Goal: Transaction & Acquisition: Purchase product/service

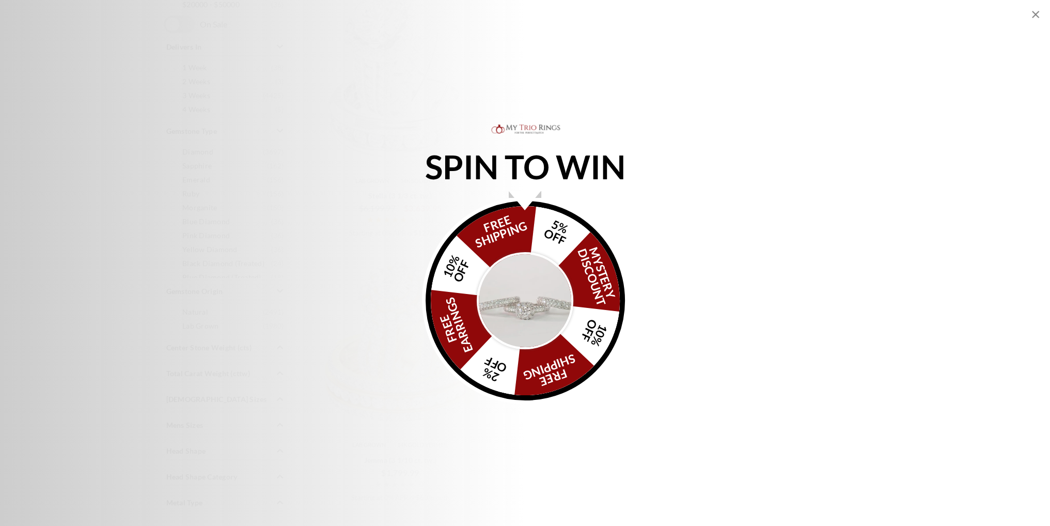
scroll to position [516, 0]
click at [528, 204] on div "Alia popup" at bounding box center [525, 200] width 32 height 19
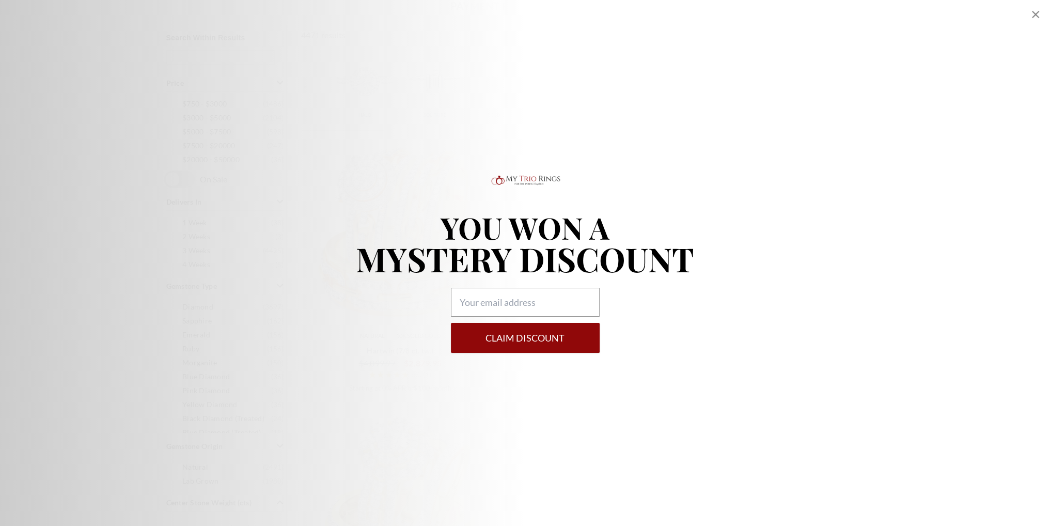
scroll to position [0, 0]
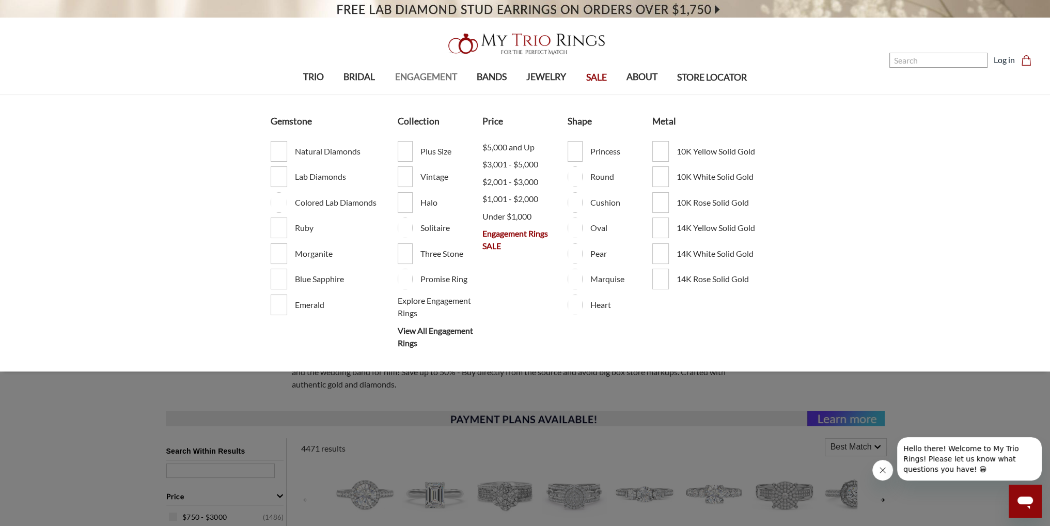
click at [430, 79] on span "ENGAGEMENT" at bounding box center [426, 76] width 62 height 13
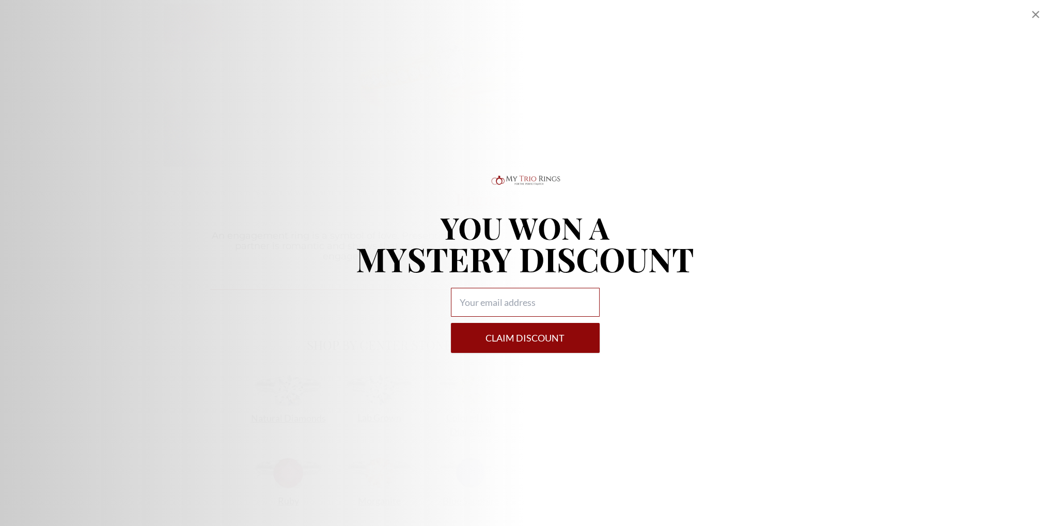
click at [541, 297] on input "Alia popup" at bounding box center [525, 302] width 149 height 29
type input "tstew01@hotmail.com"
click at [546, 343] on button "Claim DISCOUNT" at bounding box center [525, 338] width 149 height 30
select select "US"
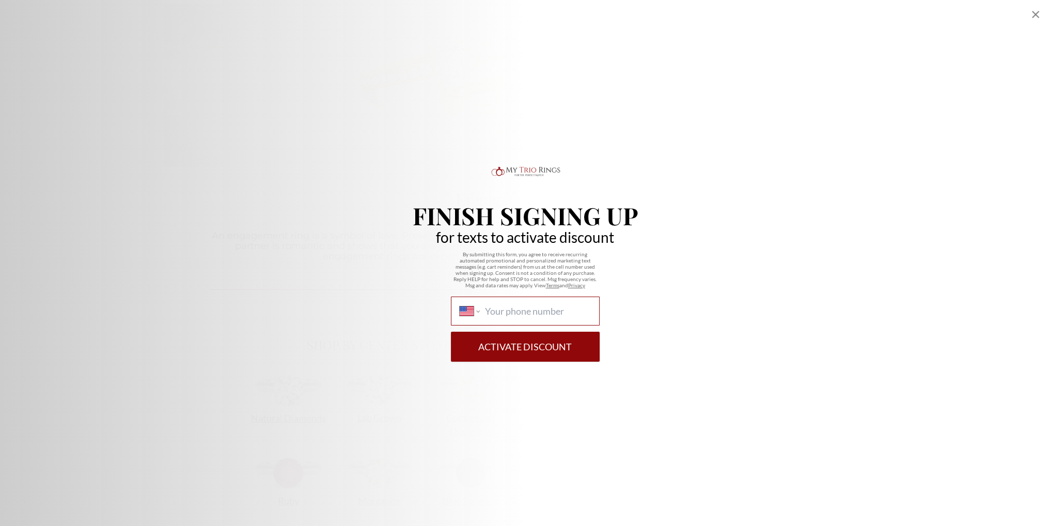
click at [496, 312] on input "International Afghanistan Åland Islands Albania Algeria American Samoa Andorra …" at bounding box center [537, 310] width 106 height 11
type input "(786) 246-8771"
click at [545, 354] on button "Activate Discount" at bounding box center [525, 347] width 149 height 30
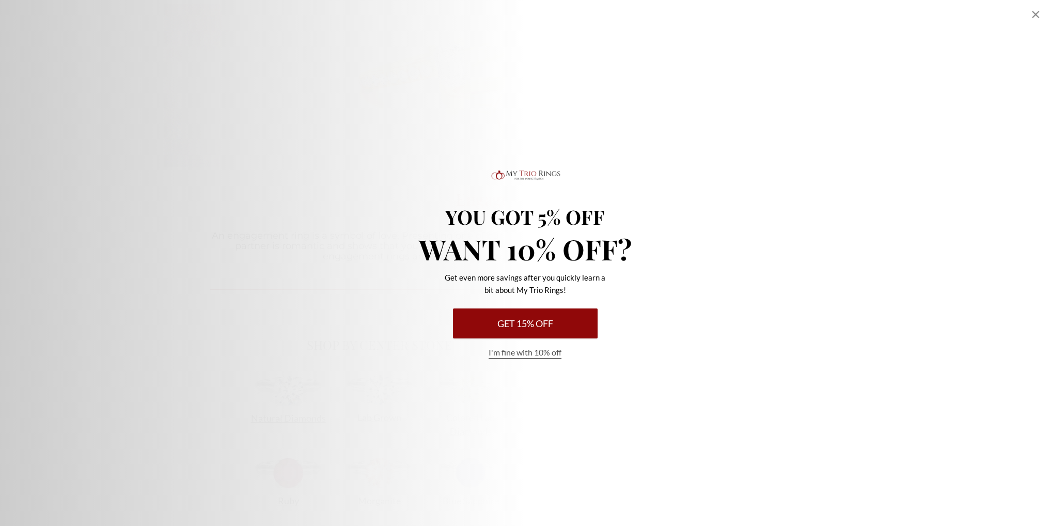
click at [535, 352] on button "I'm fine with 10% off" at bounding box center [525, 353] width 73 height 12
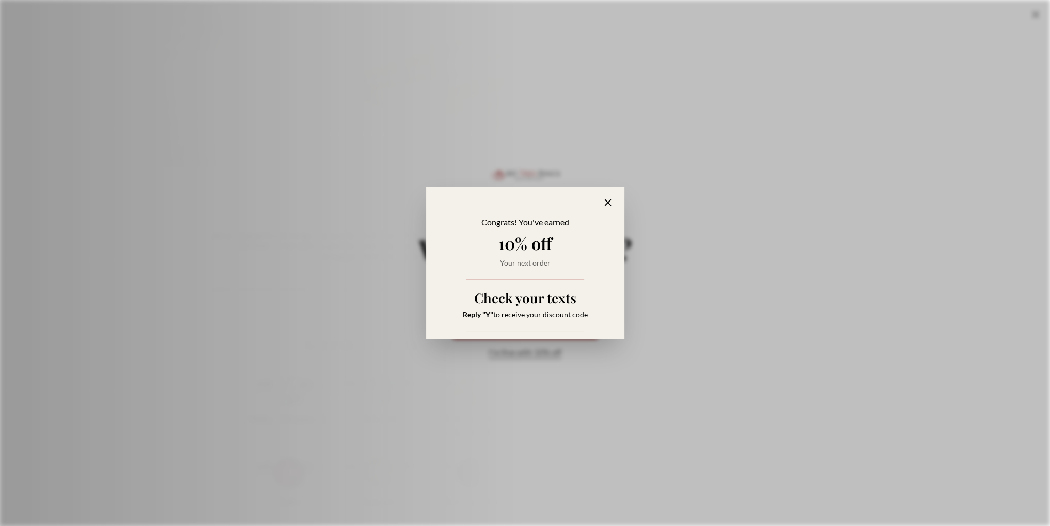
click at [616, 193] on div "Congrats! You've earned 10% off Your next order Check your texts Reply "Y" to r…" at bounding box center [525, 262] width 198 height 153
click at [608, 201] on icon "Alia popup" at bounding box center [608, 203] width 12 height 12
select select "US"
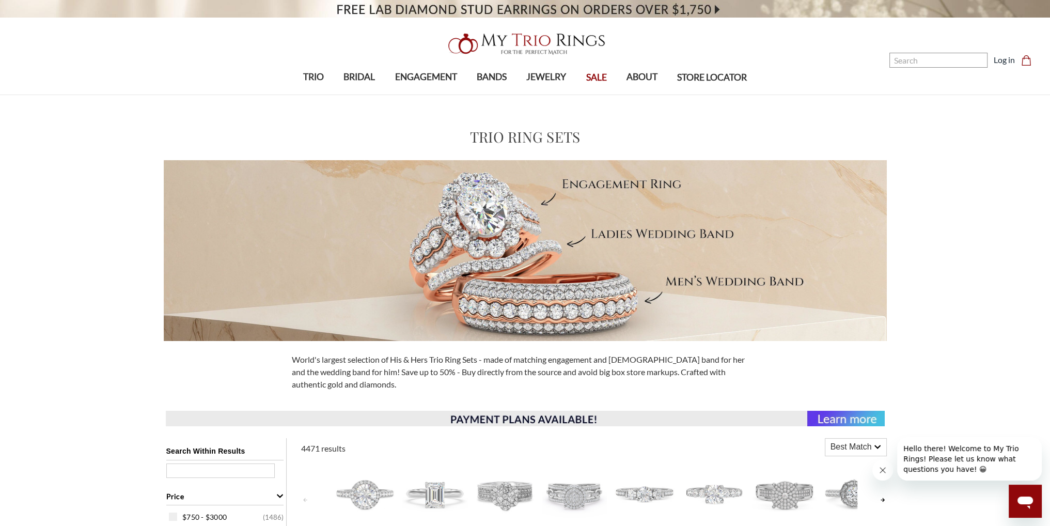
scroll to position [52, 0]
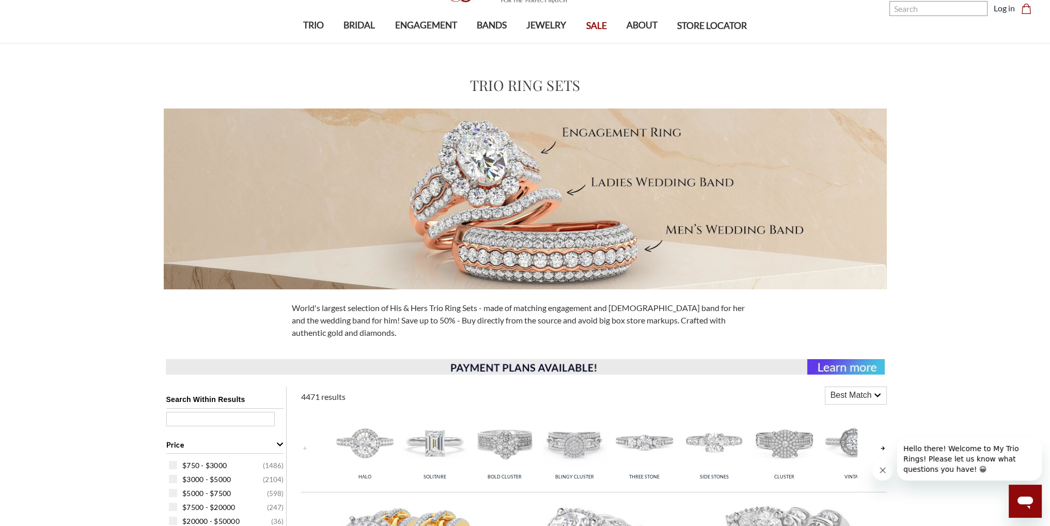
select select "US"
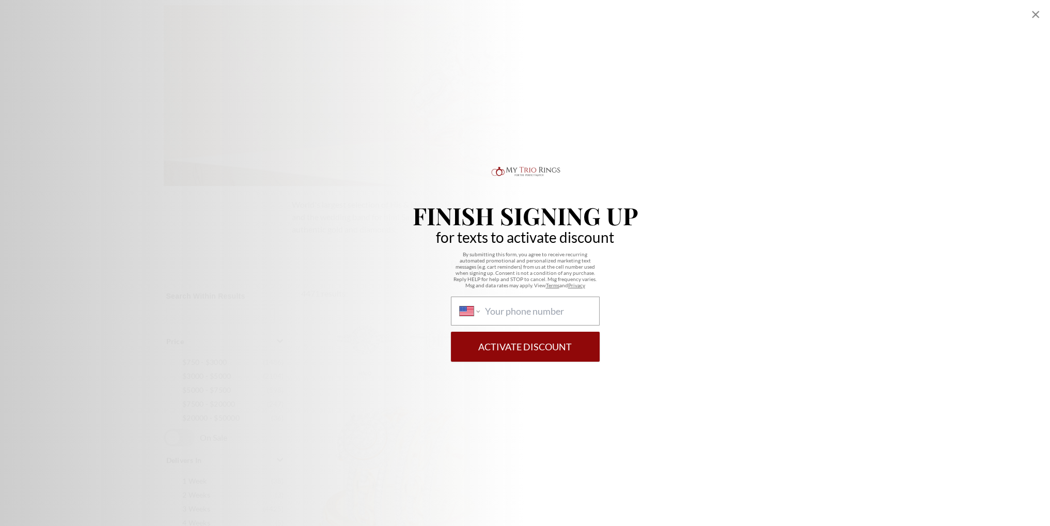
scroll to position [310, 0]
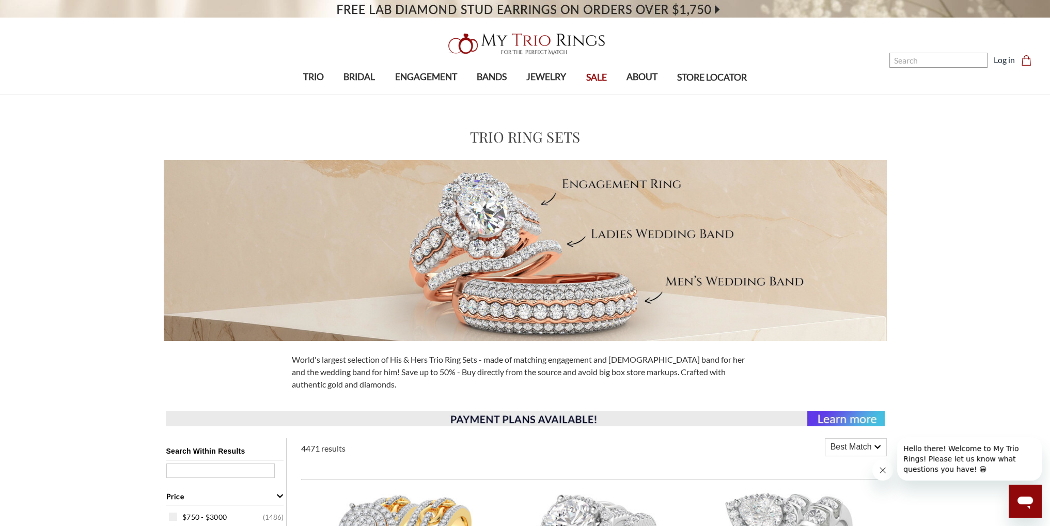
scroll to position [52, 0]
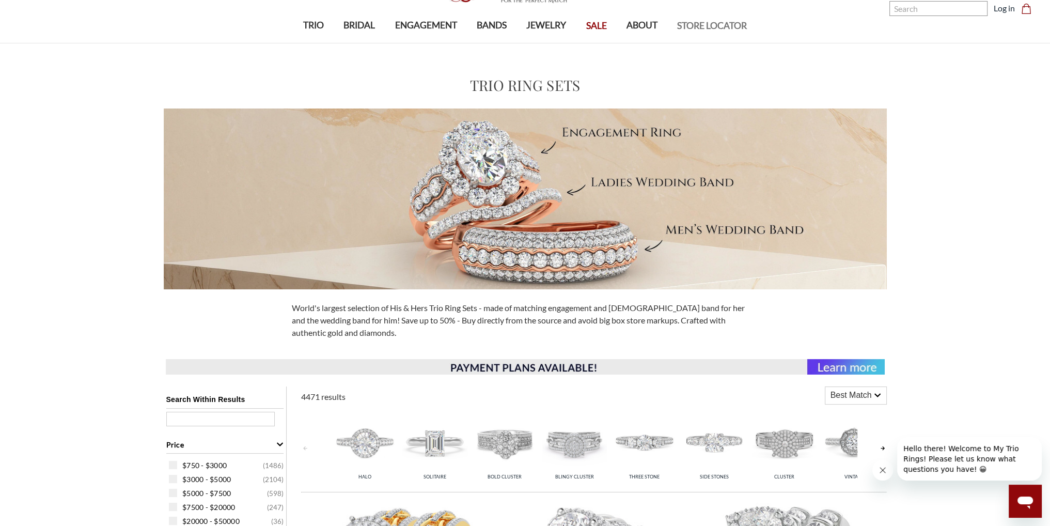
select select "US"
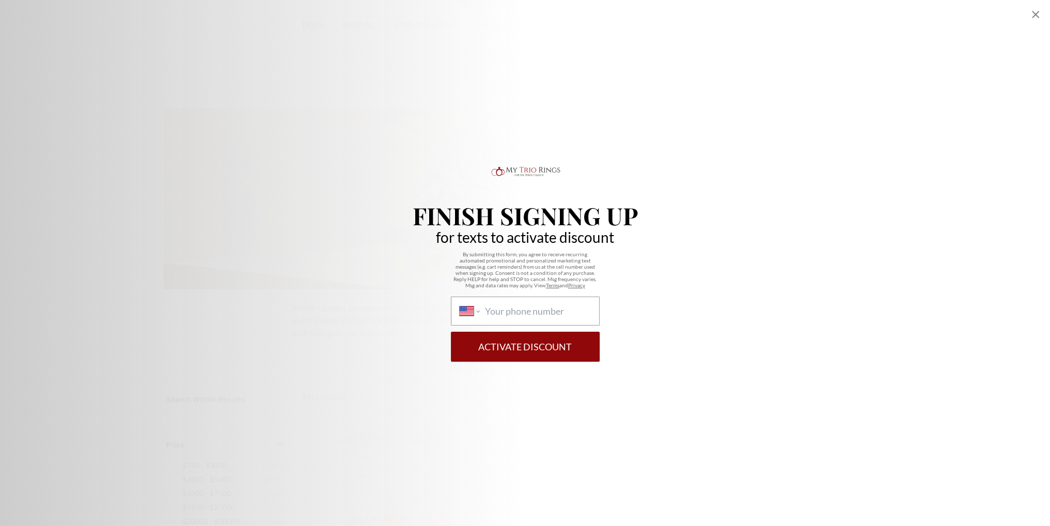
scroll to position [207, 0]
click at [508, 310] on input "International Afghanistan Åland Islands Albania Algeria American Samoa Andorra …" at bounding box center [537, 310] width 106 height 11
click at [481, 302] on div "International Afghanistan Åland Islands Albania Algeria American Samoa Andorra …" at bounding box center [525, 310] width 149 height 29
click at [480, 305] on select "International Afghanistan Åland Islands Albania Algeria American Samoa Andorra …" at bounding box center [470, 310] width 20 height 11
click at [1033, 12] on icon "Close popup" at bounding box center [1035, 14] width 7 height 7
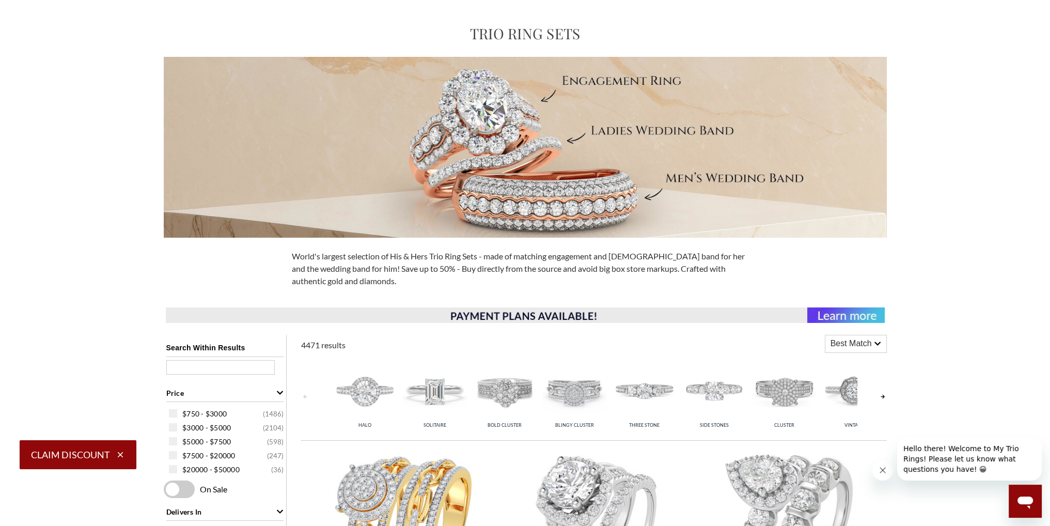
scroll to position [0, 0]
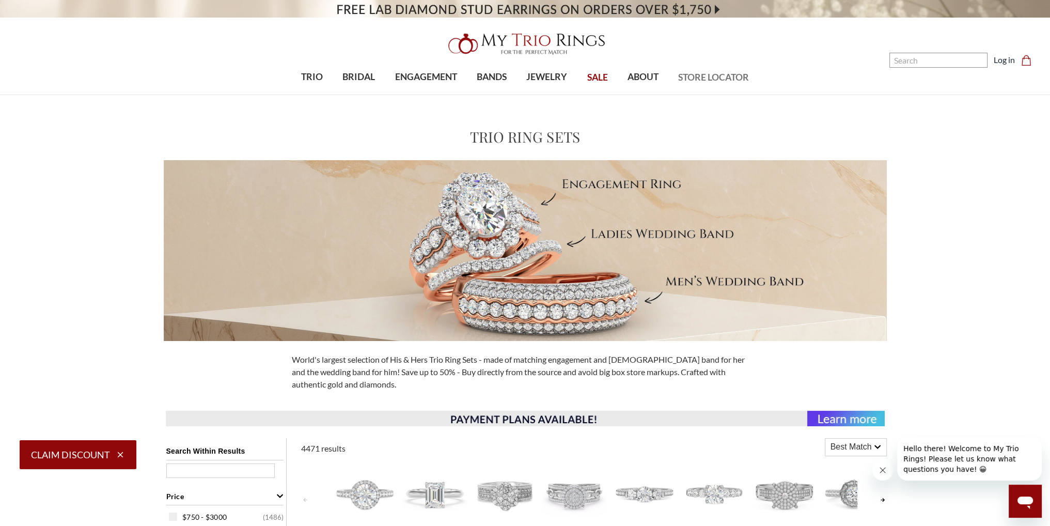
click at [699, 75] on span "STORE LOCATOR" at bounding box center [713, 77] width 71 height 13
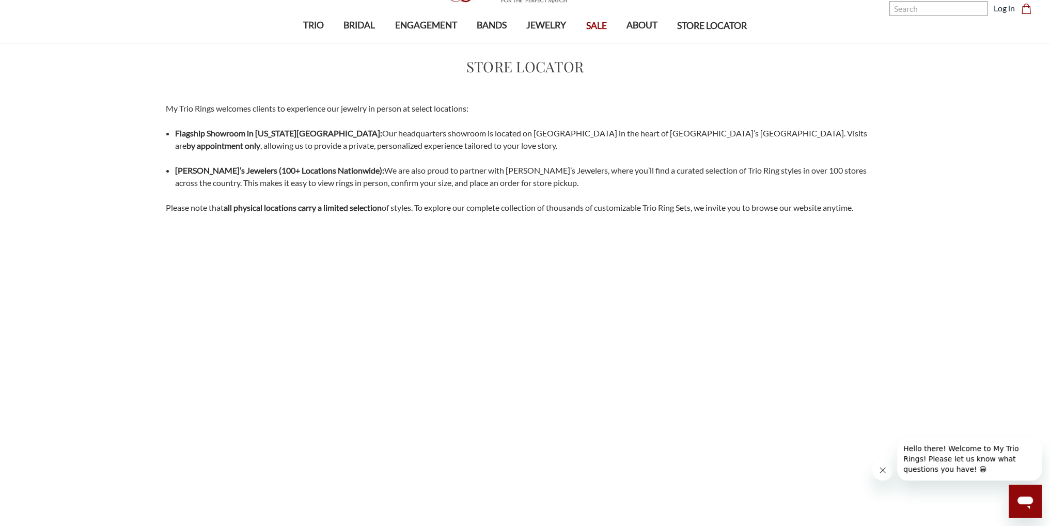
scroll to position [103, 0]
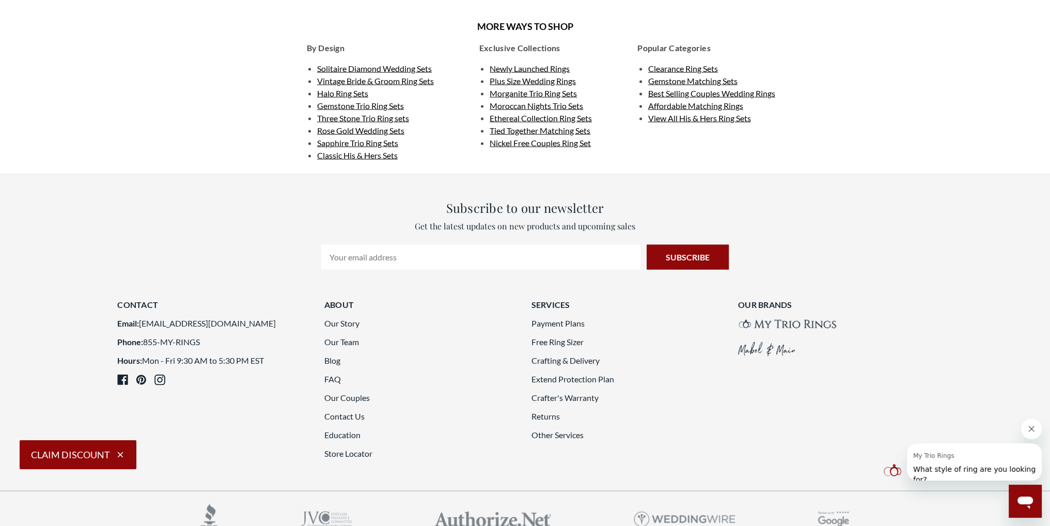
scroll to position [2996, 0]
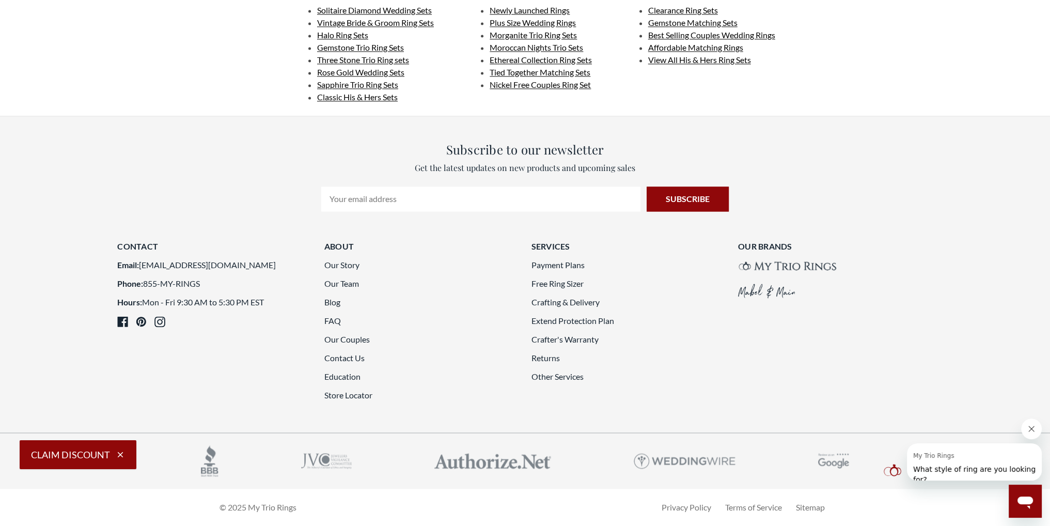
scroll to position [2905, 0]
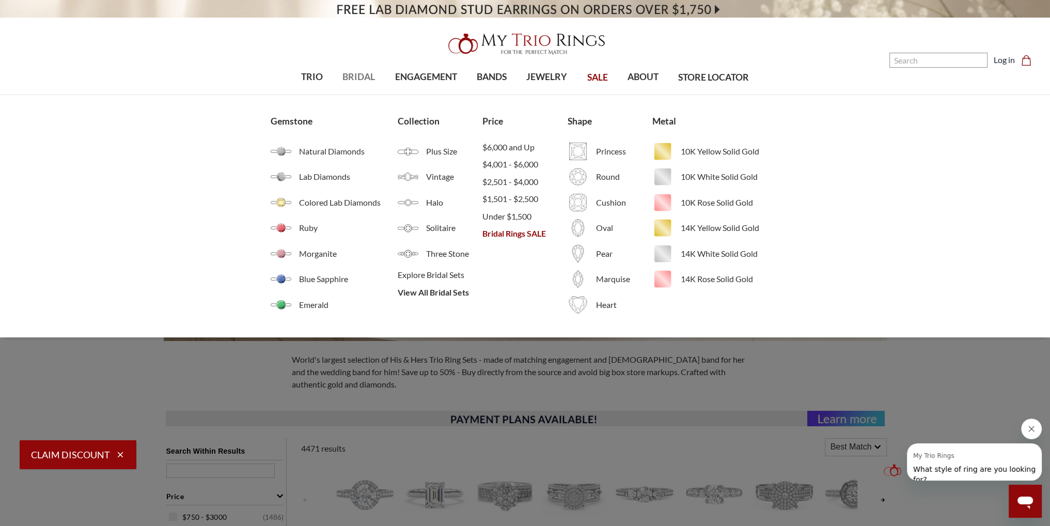
click at [354, 79] on span "BRIDAL" at bounding box center [358, 76] width 33 height 13
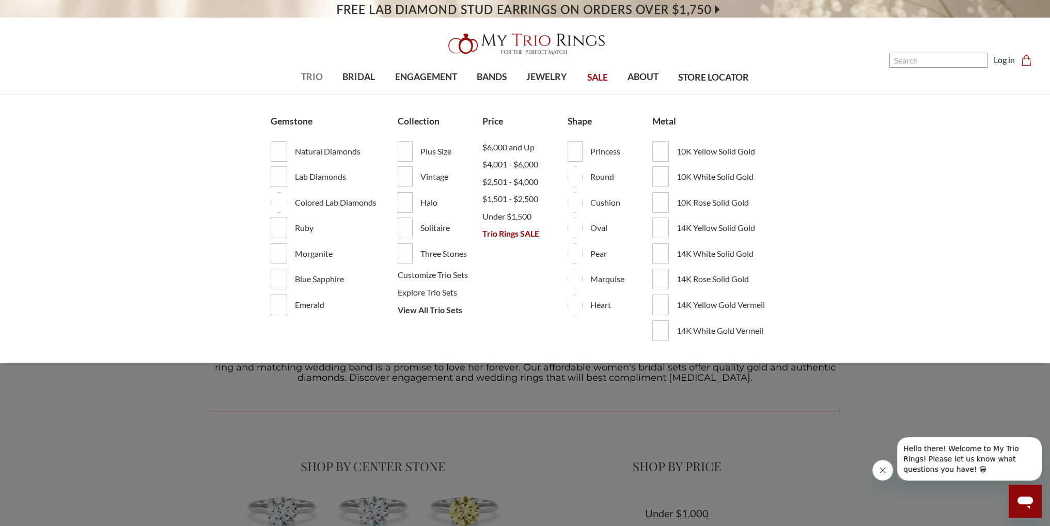
click at [318, 77] on span "TRIO" at bounding box center [312, 76] width 22 height 13
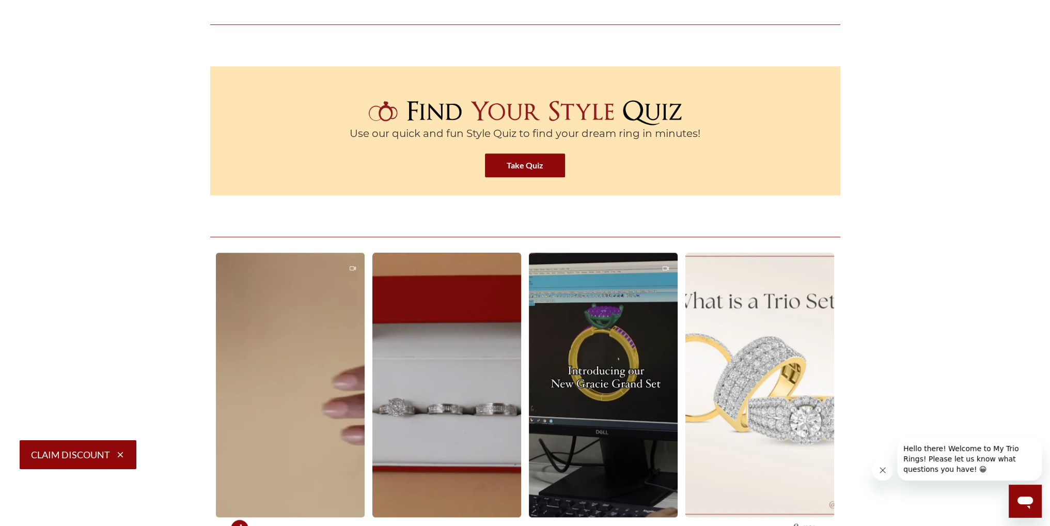
scroll to position [1653, 0]
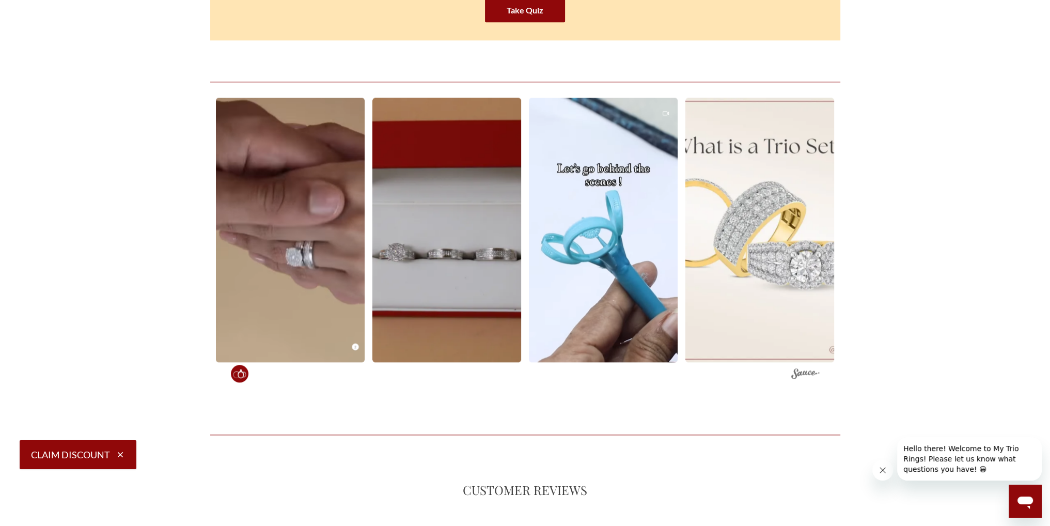
click at [372, 217] on video at bounding box center [290, 230] width 164 height 291
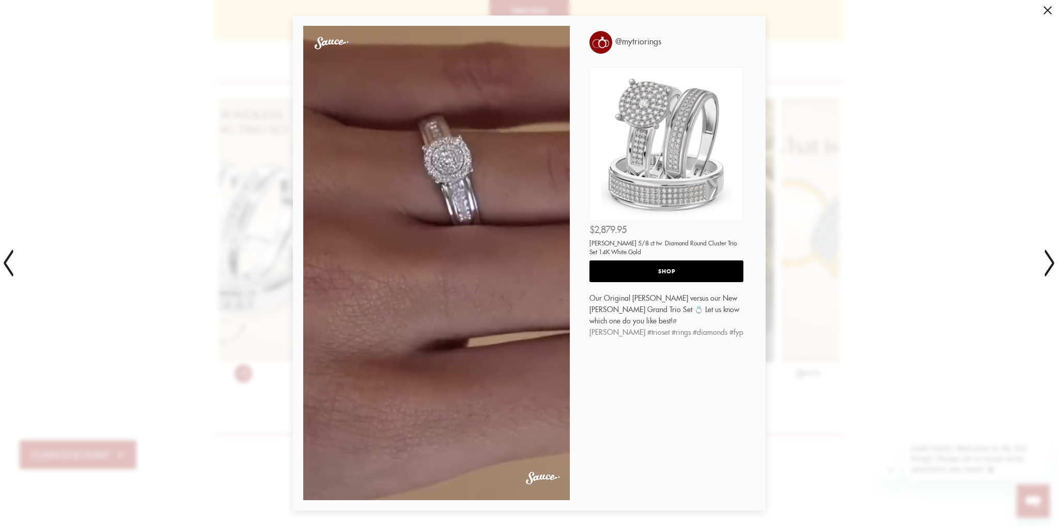
click at [909, 126] on div "00:00 @mytriorings SHOP $2,879.95 [PERSON_NAME] 5/8 ct tw. Diamond Round Cluste…" at bounding box center [529, 263] width 1058 height 526
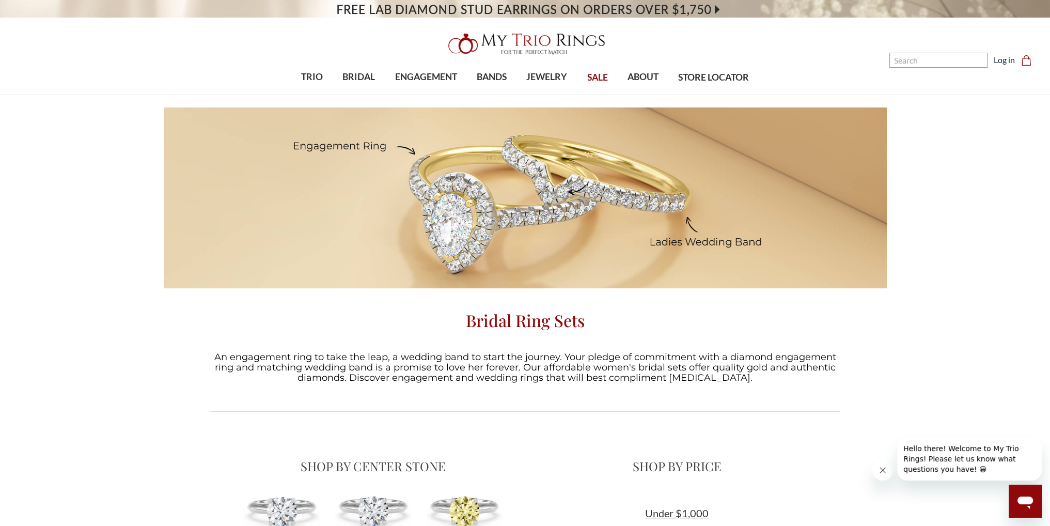
scroll to position [103, 0]
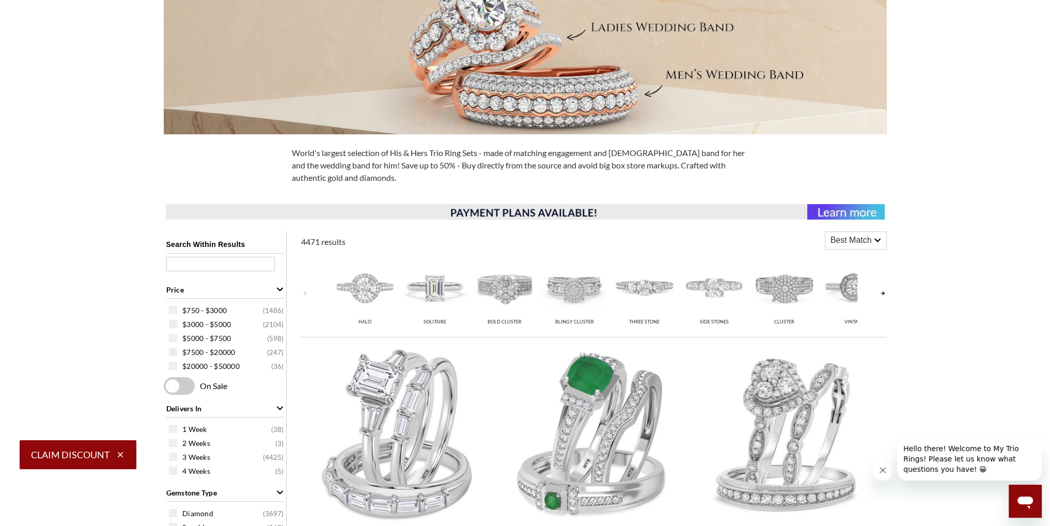
scroll to position [258, 0]
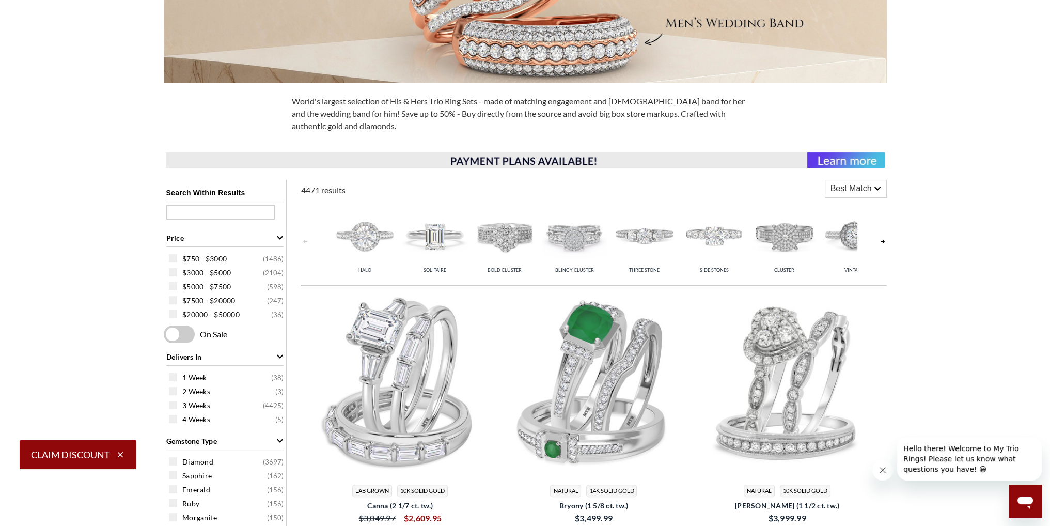
click at [494, 233] on img at bounding box center [505, 235] width 65 height 65
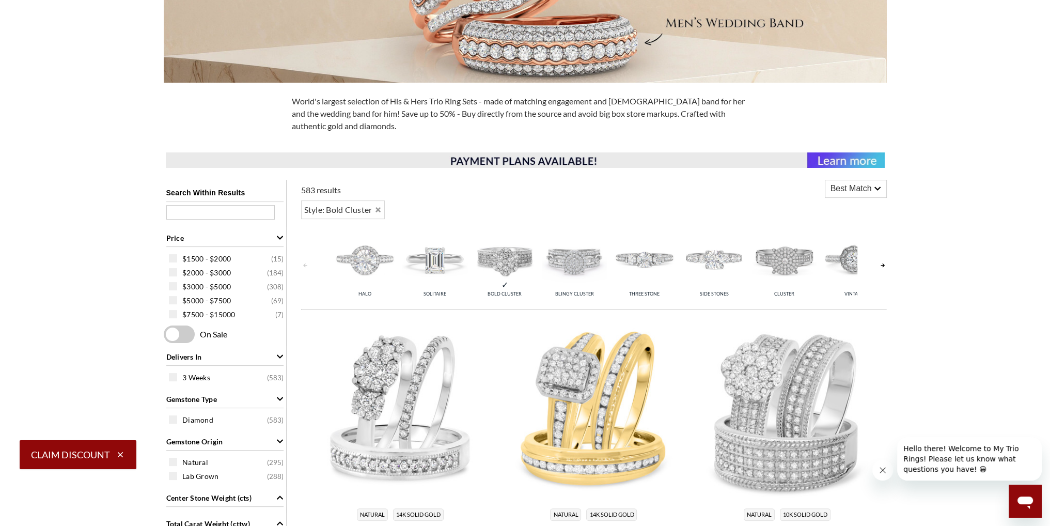
click at [877, 265] on div "Halo Solitaire Bold Cluster Blingy Cluster Three Stone Side Stones Cluster Vint…" at bounding box center [594, 265] width 586 height 82
click at [883, 262] on link at bounding box center [883, 265] width 8 height 82
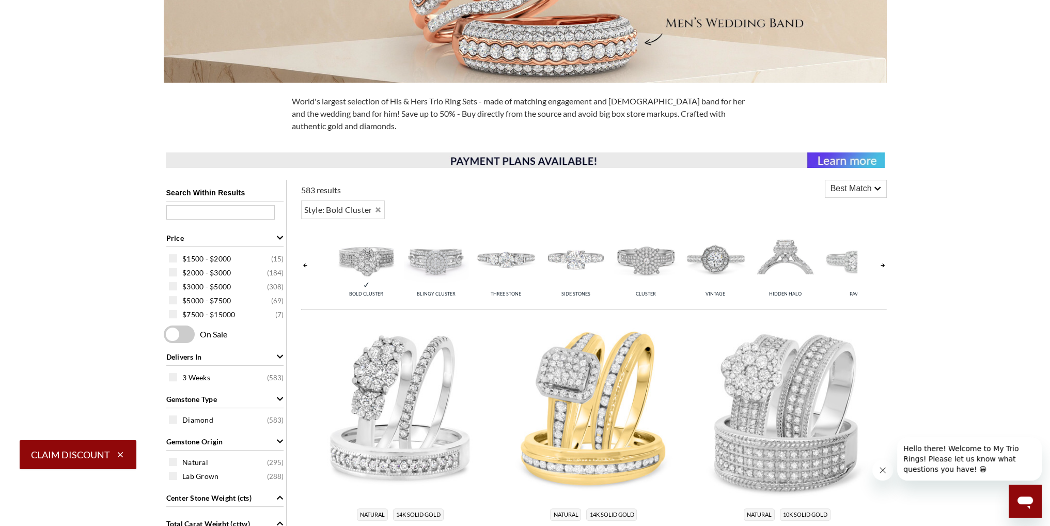
click at [883, 262] on link at bounding box center [883, 265] width 8 height 82
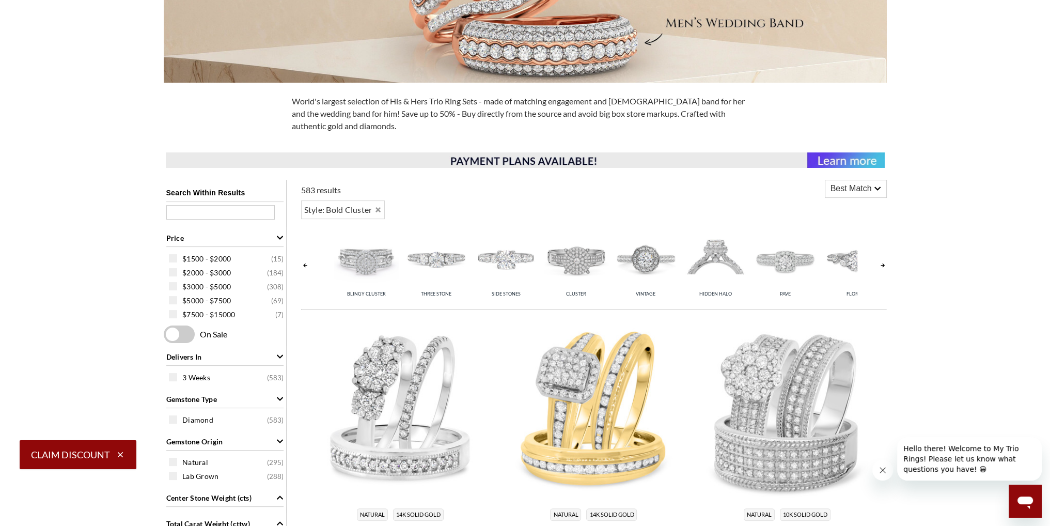
click at [883, 263] on link at bounding box center [883, 265] width 8 height 82
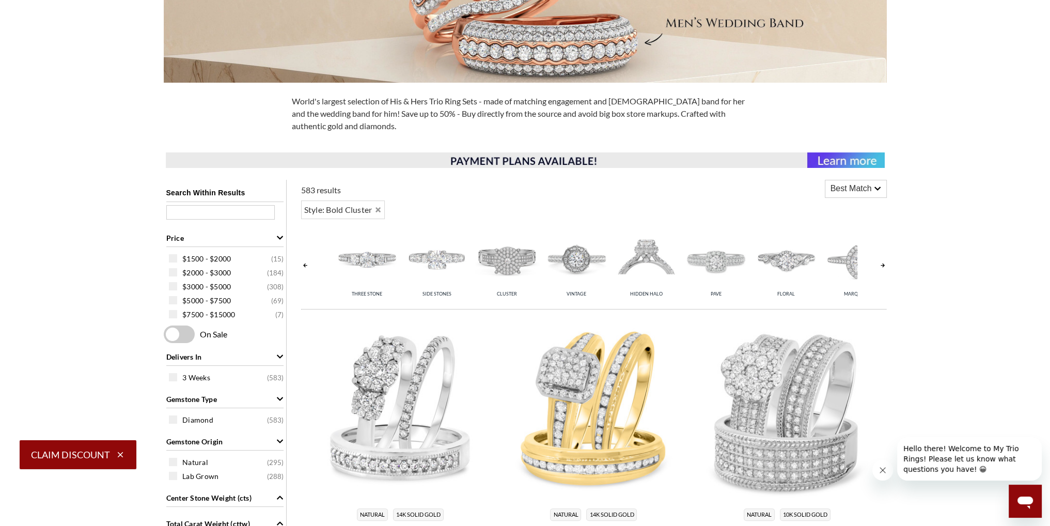
click at [883, 263] on link at bounding box center [883, 265] width 8 height 82
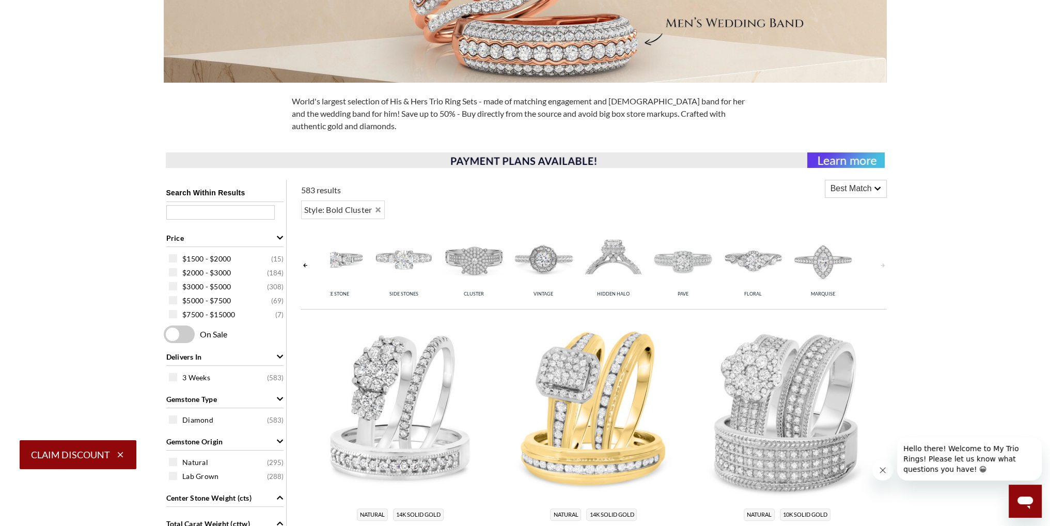
click at [883, 263] on link at bounding box center [883, 265] width 8 height 82
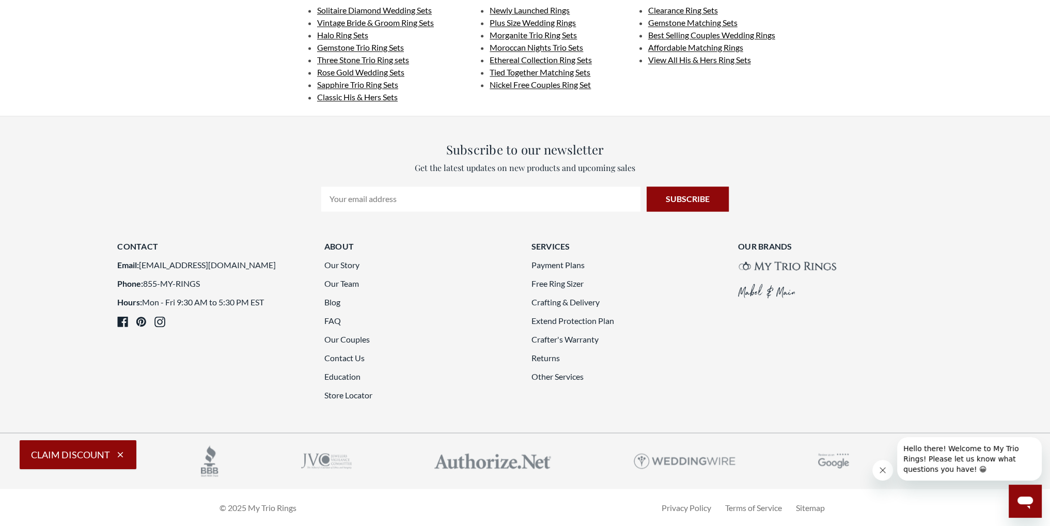
scroll to position [2944, 0]
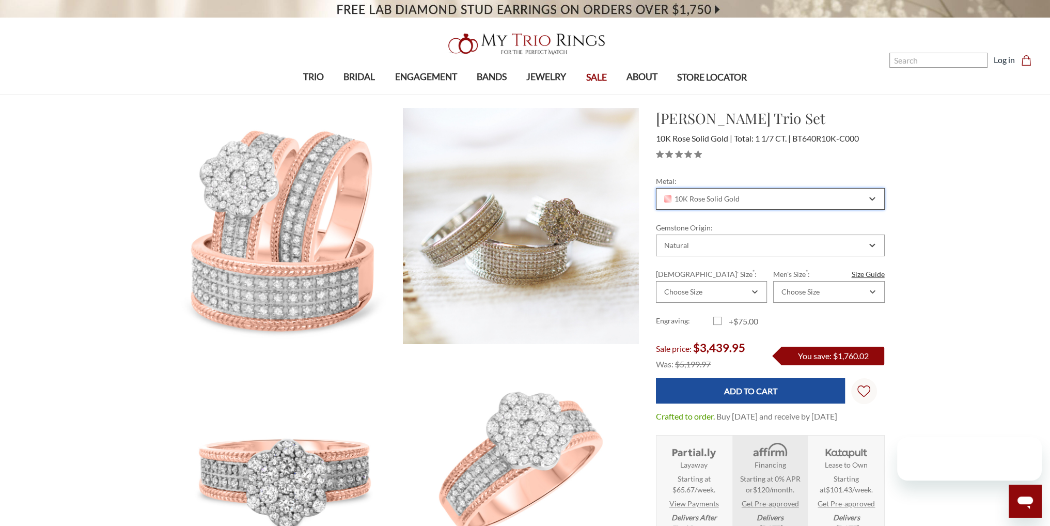
click at [756, 200] on div "10K Rose Solid Gold" at bounding box center [765, 199] width 204 height 8
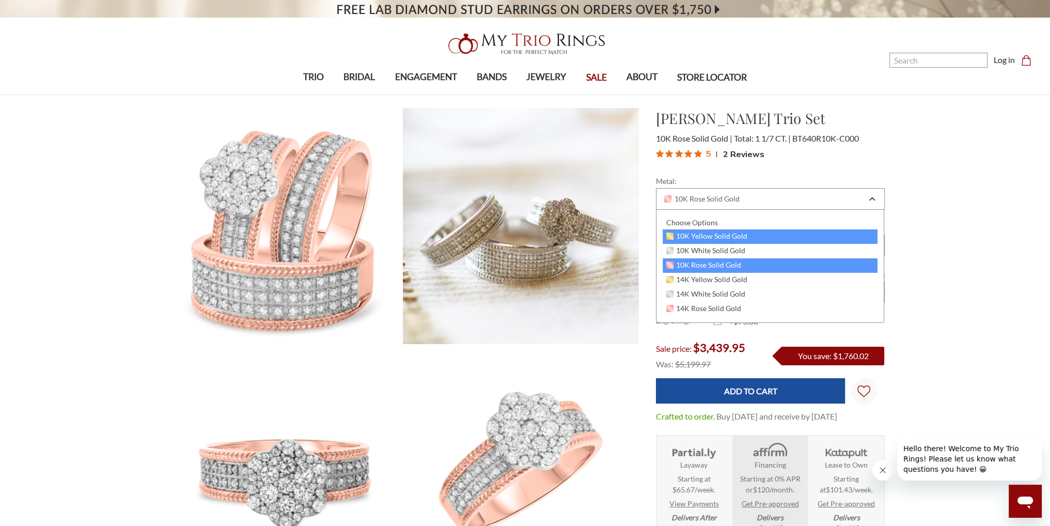
click at [756, 234] on div "10K Yellow Solid Gold" at bounding box center [770, 236] width 215 height 14
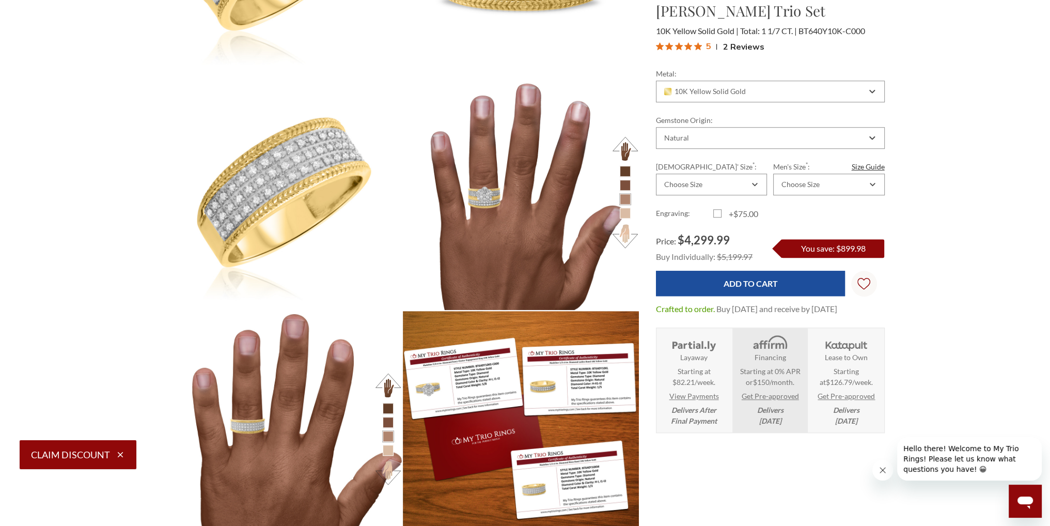
scroll to position [1033, 0]
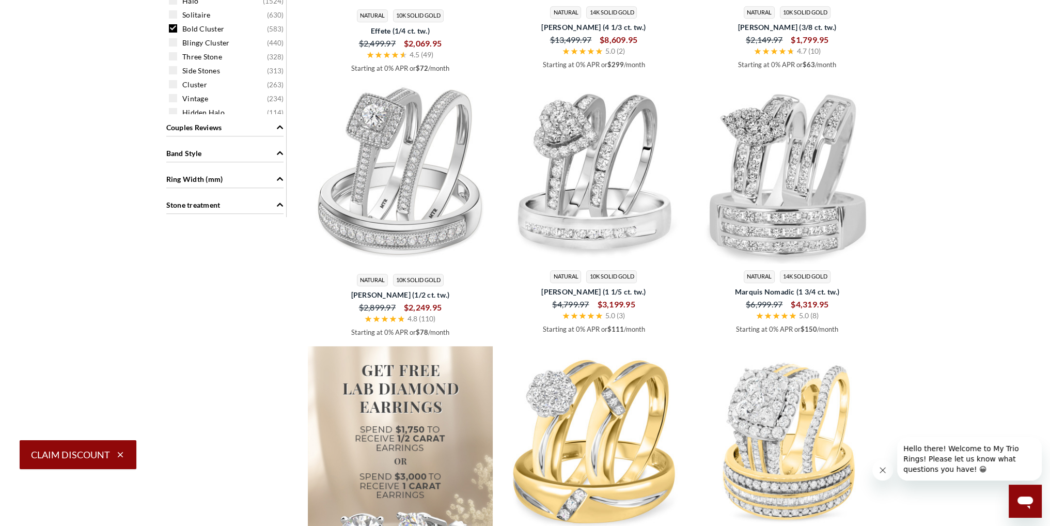
scroll to position [1073, 0]
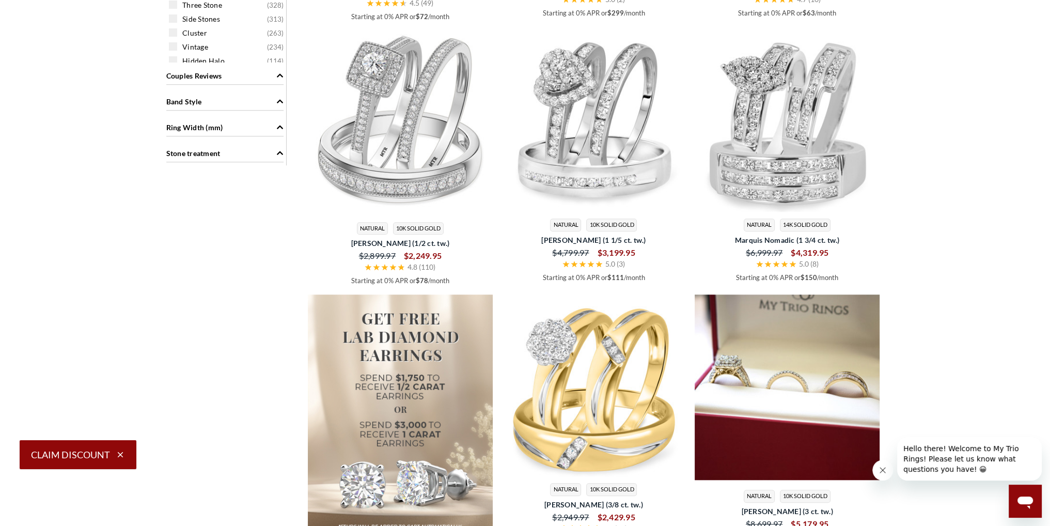
click at [804, 386] on img at bounding box center [787, 386] width 185 height 185
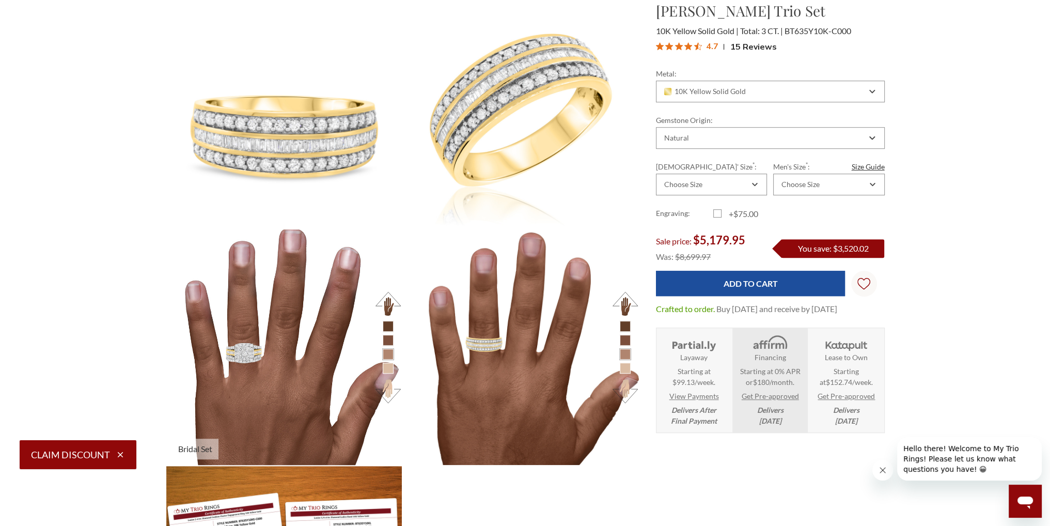
scroll to position [878, 0]
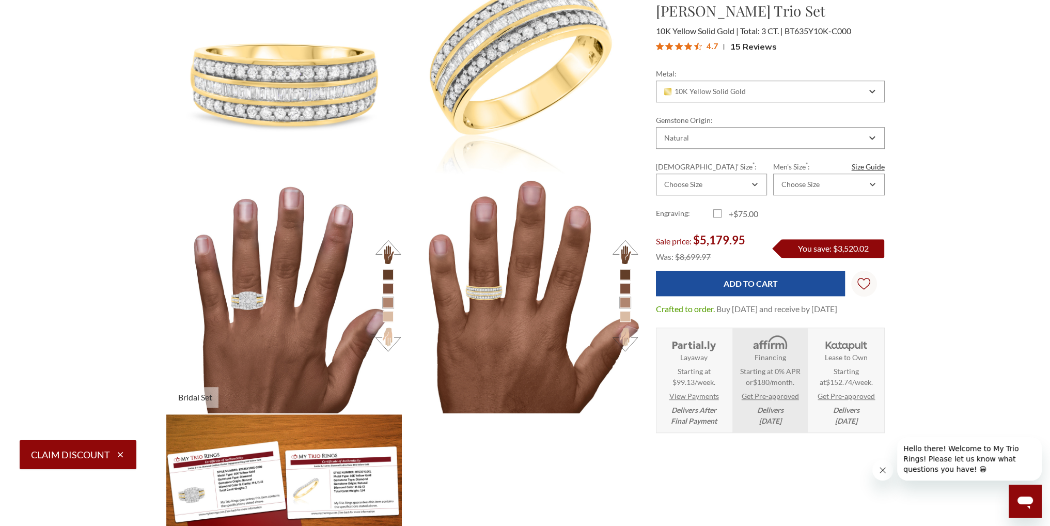
click at [389, 288] on li at bounding box center [388, 288] width 11 height 11
click at [390, 302] on li at bounding box center [388, 302] width 11 height 11
click at [388, 287] on li at bounding box center [388, 288] width 11 height 11
click at [385, 247] on button at bounding box center [388, 252] width 28 height 28
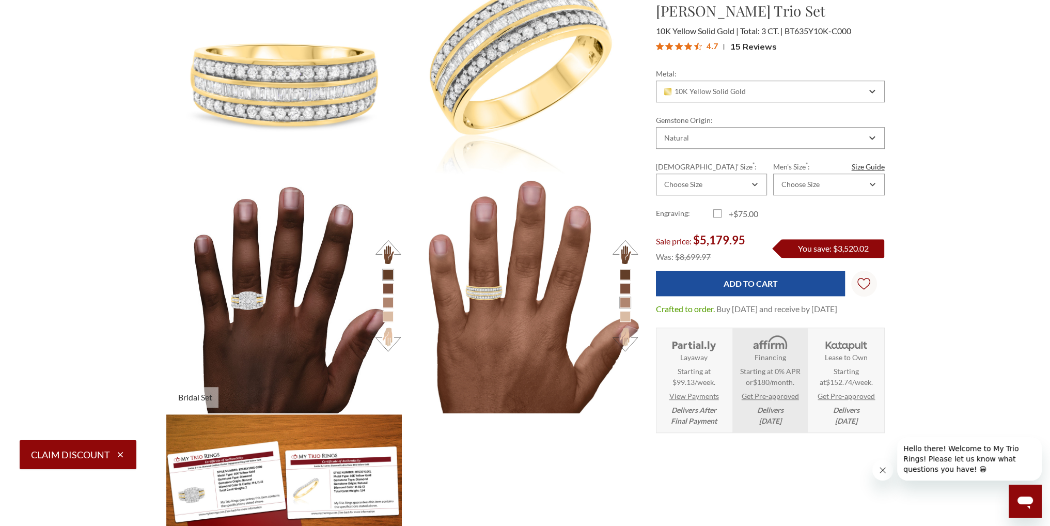
click at [390, 336] on button at bounding box center [388, 339] width 28 height 28
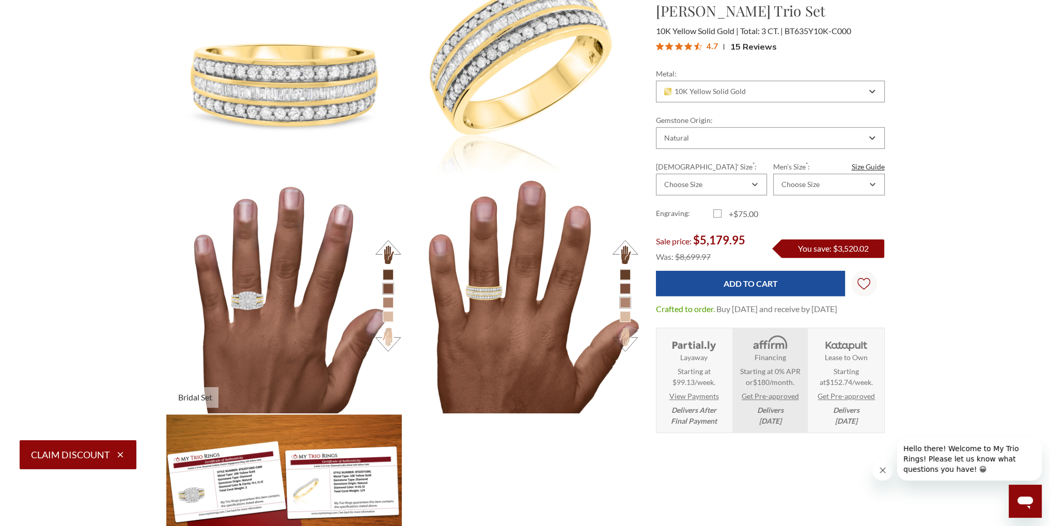
click at [390, 336] on button at bounding box center [388, 339] width 28 height 28
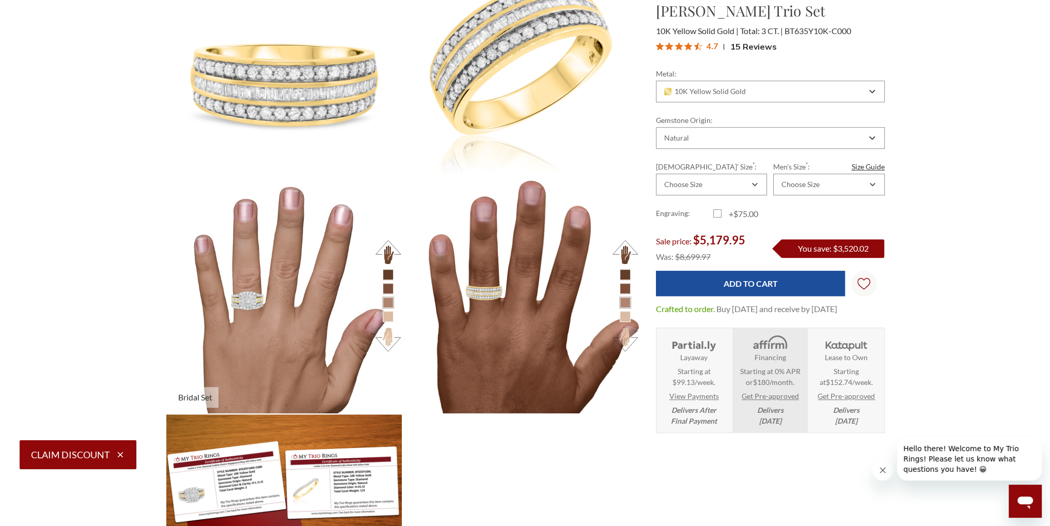
click at [381, 244] on button at bounding box center [388, 252] width 28 height 28
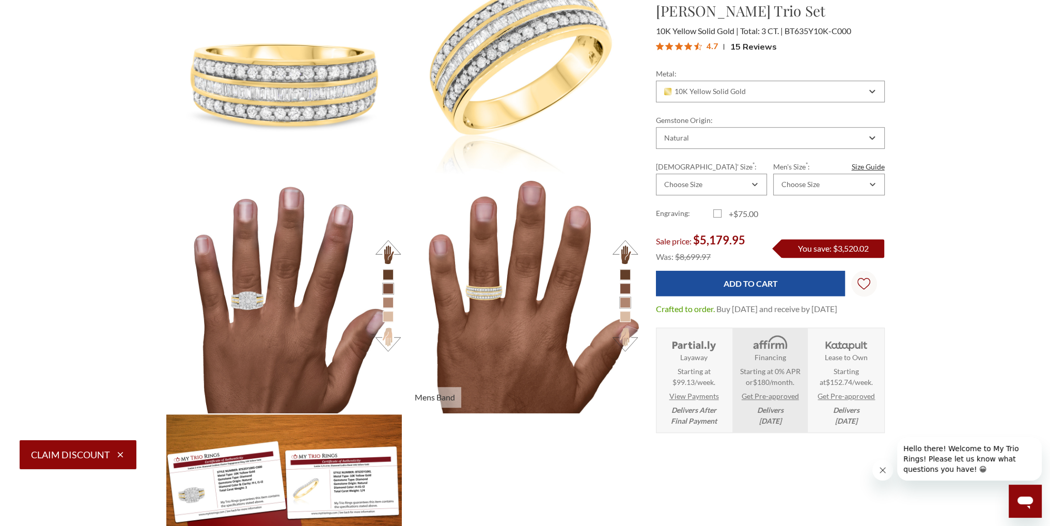
click at [628, 250] on button at bounding box center [625, 252] width 28 height 28
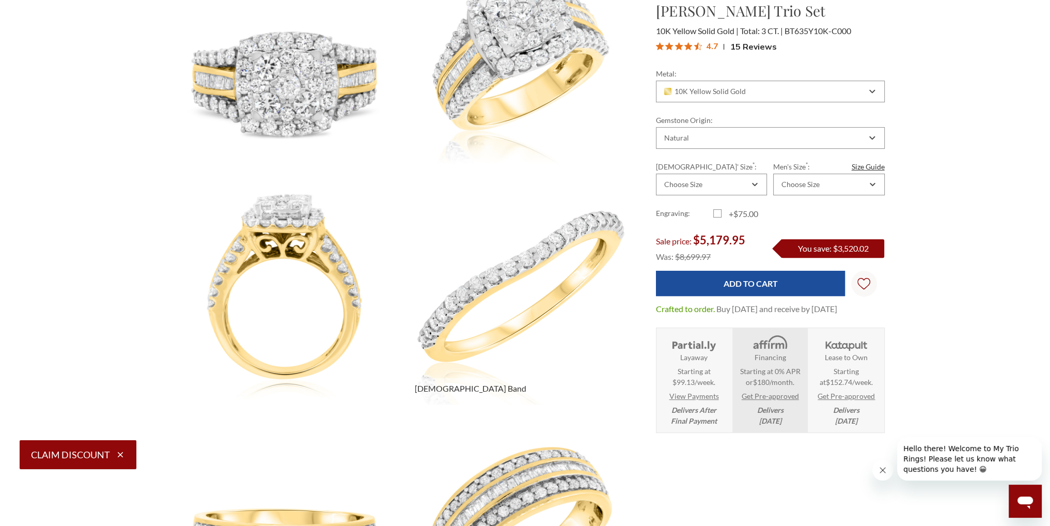
scroll to position [362, 0]
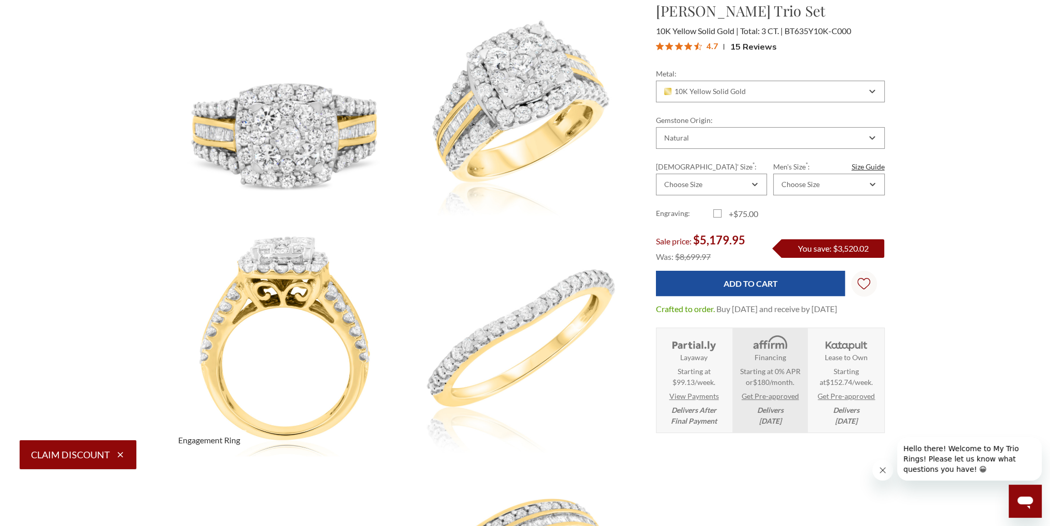
click at [314, 354] on img at bounding box center [283, 337] width 259 height 259
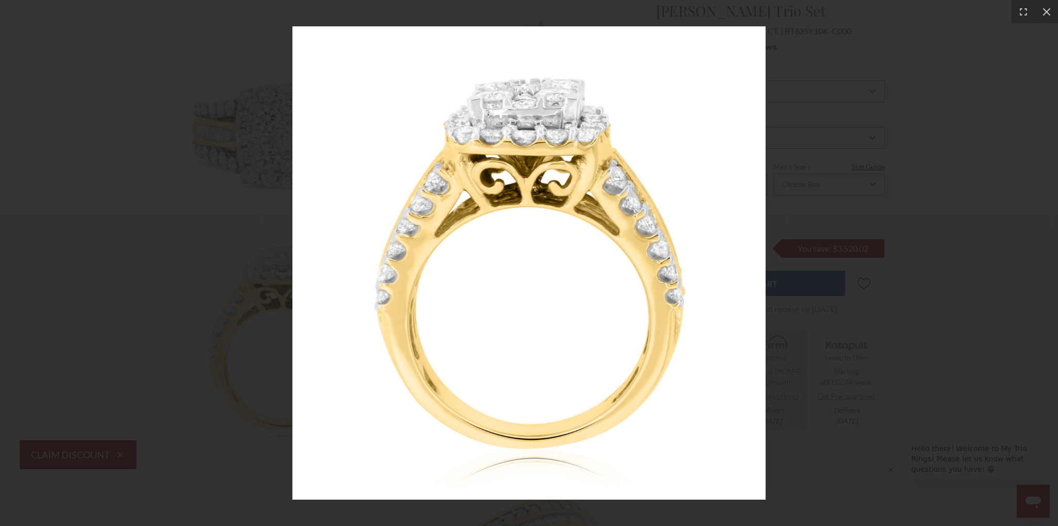
click at [544, 334] on img at bounding box center [528, 262] width 473 height 473
click at [805, 75] on div at bounding box center [529, 263] width 1058 height 526
click at [1049, 16] on icon at bounding box center [1046, 12] width 10 height 10
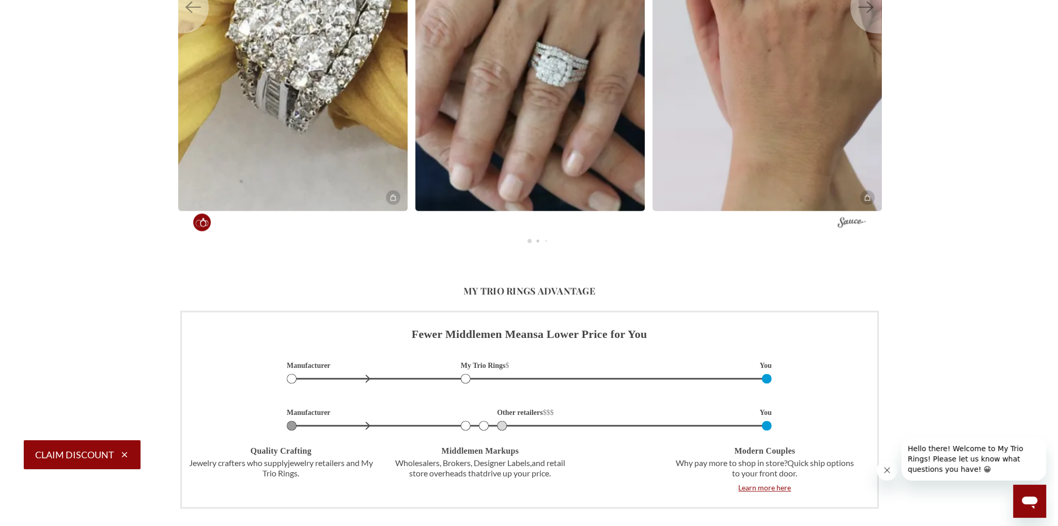
scroll to position [1808, 0]
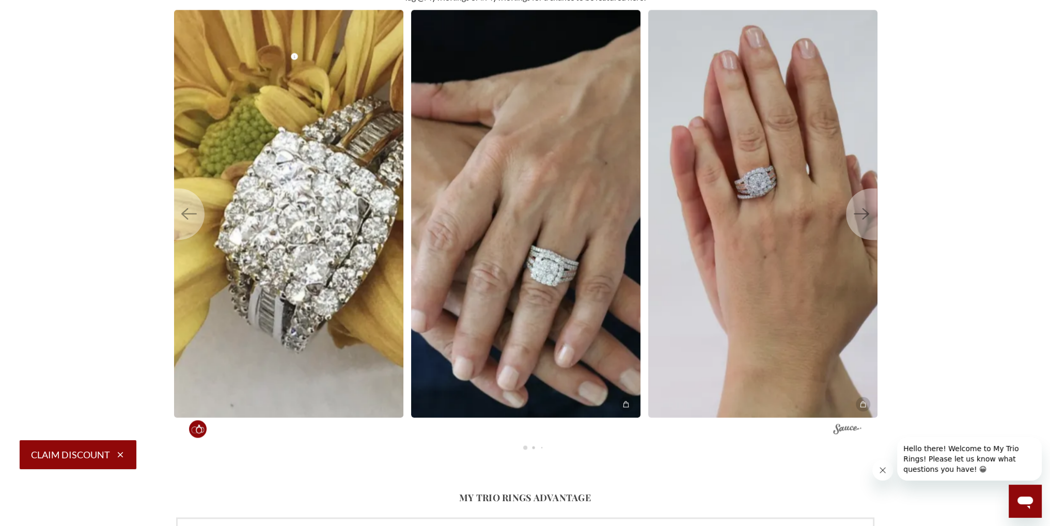
click at [320, 309] on img at bounding box center [288, 213] width 252 height 448
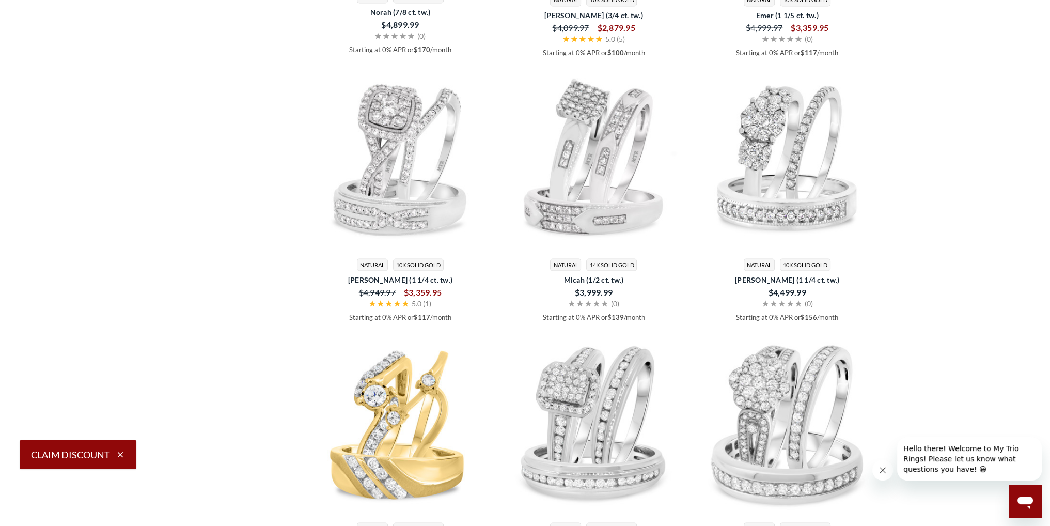
scroll to position [2829, 0]
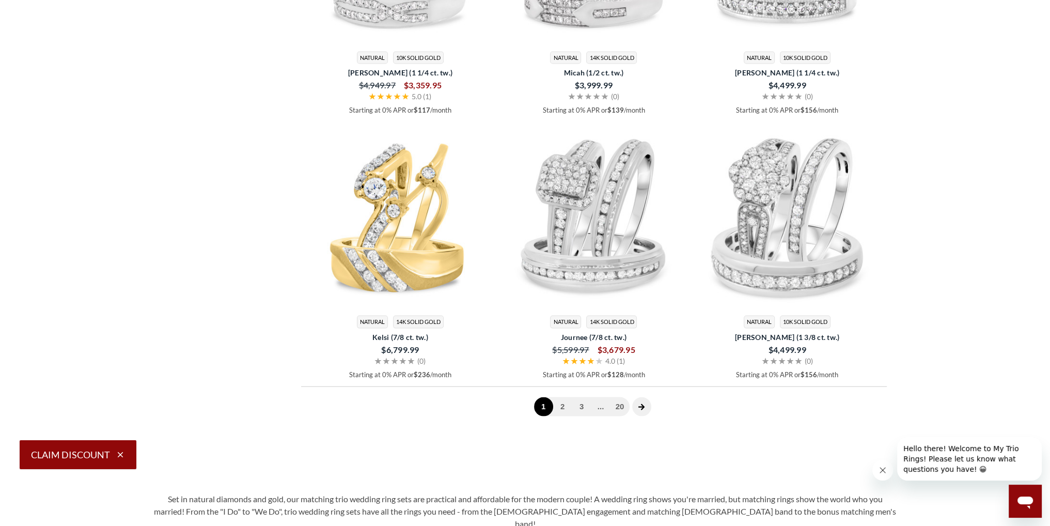
click at [640, 408] on icon "next page" at bounding box center [641, 406] width 7 height 7
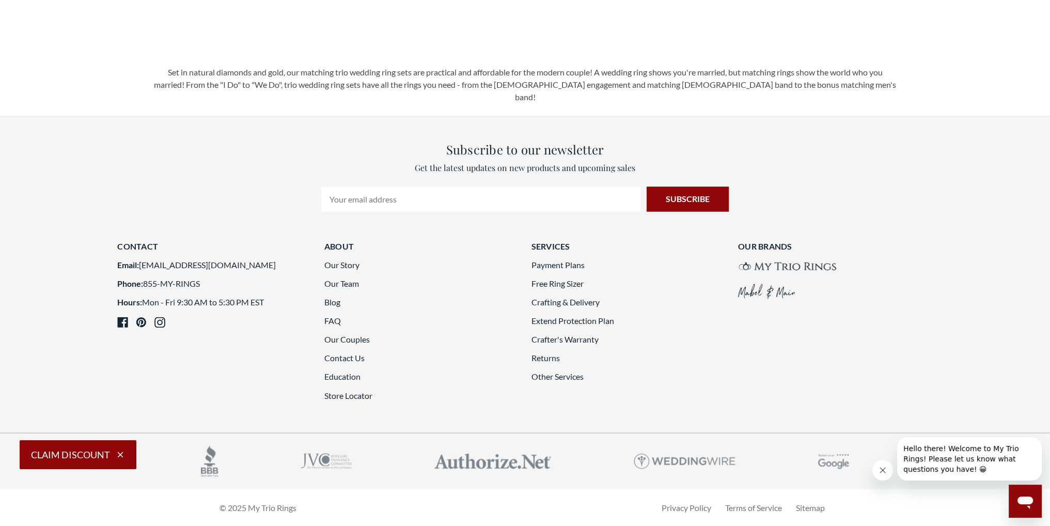
scroll to position [2853, 0]
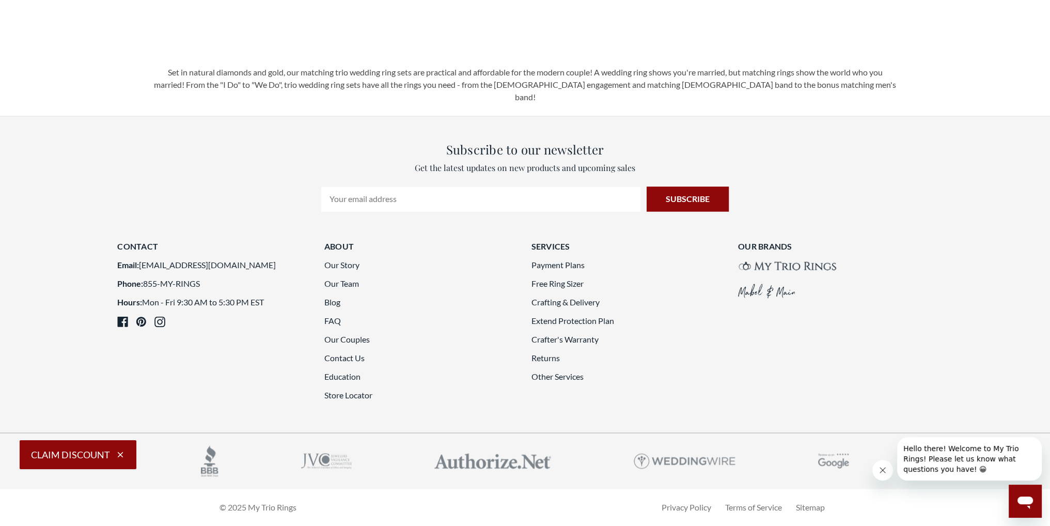
scroll to position [2801, 0]
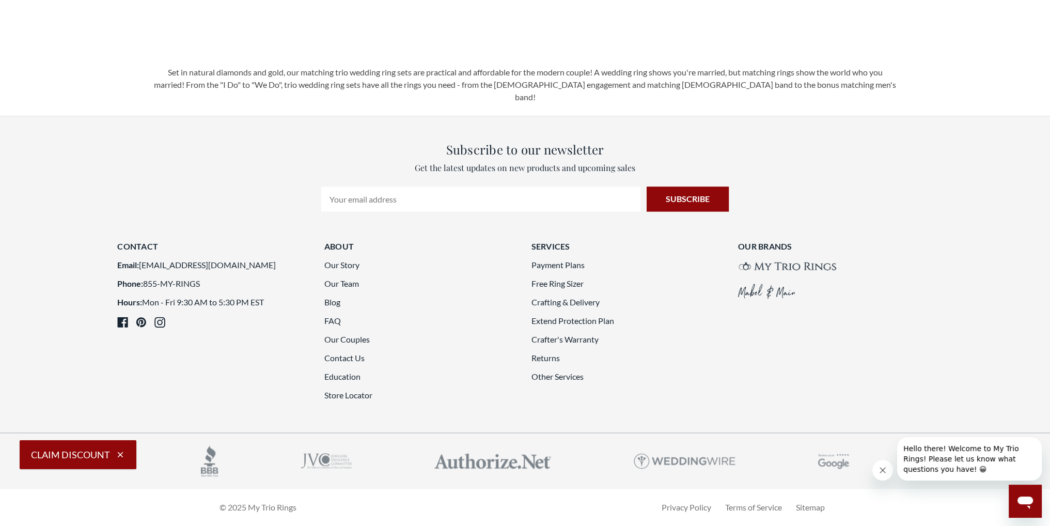
scroll to position [2956, 0]
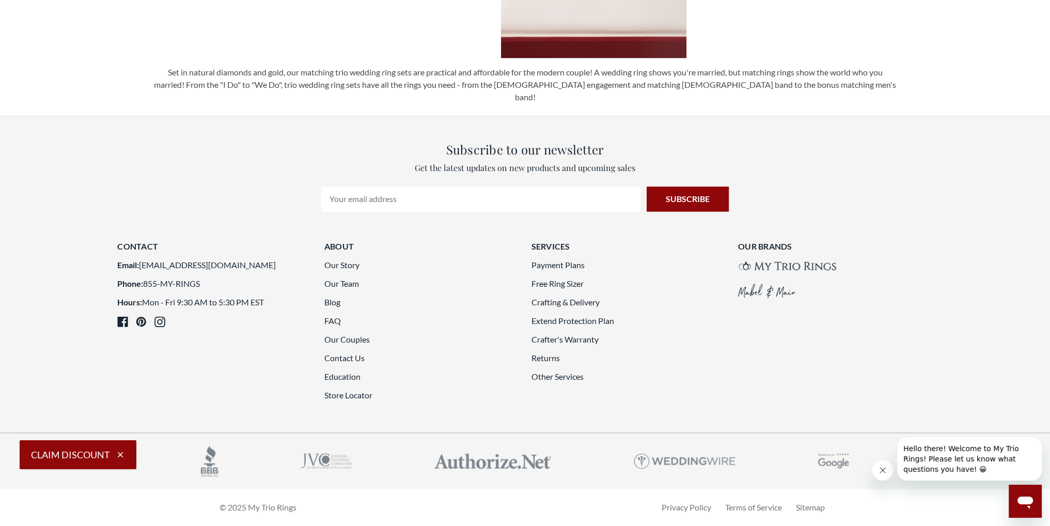
scroll to position [3111, 0]
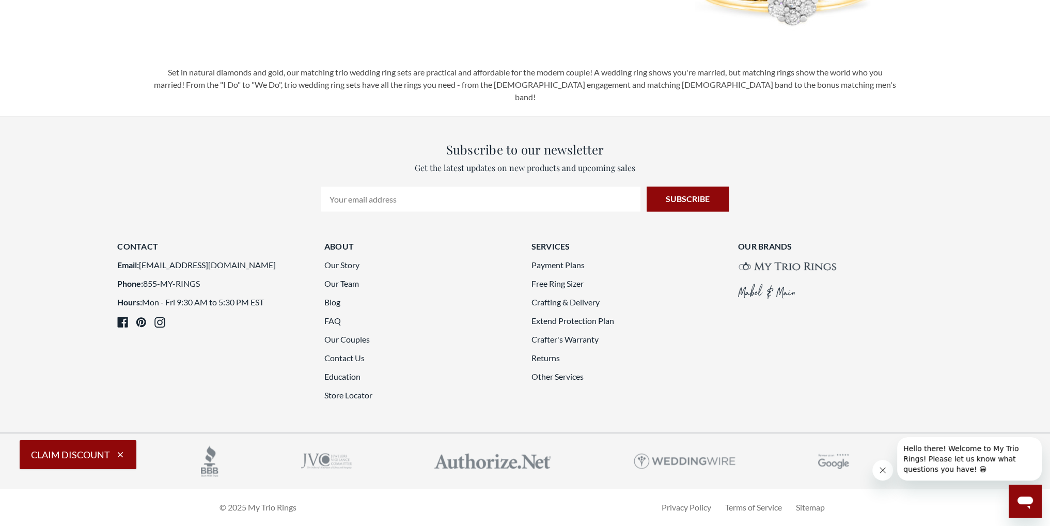
scroll to position [2853, 0]
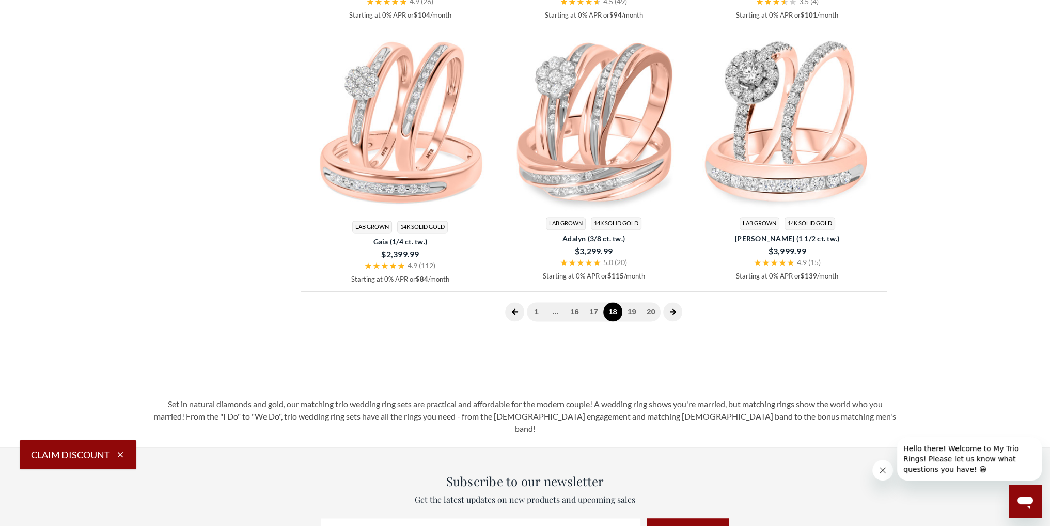
scroll to position [2130, 0]
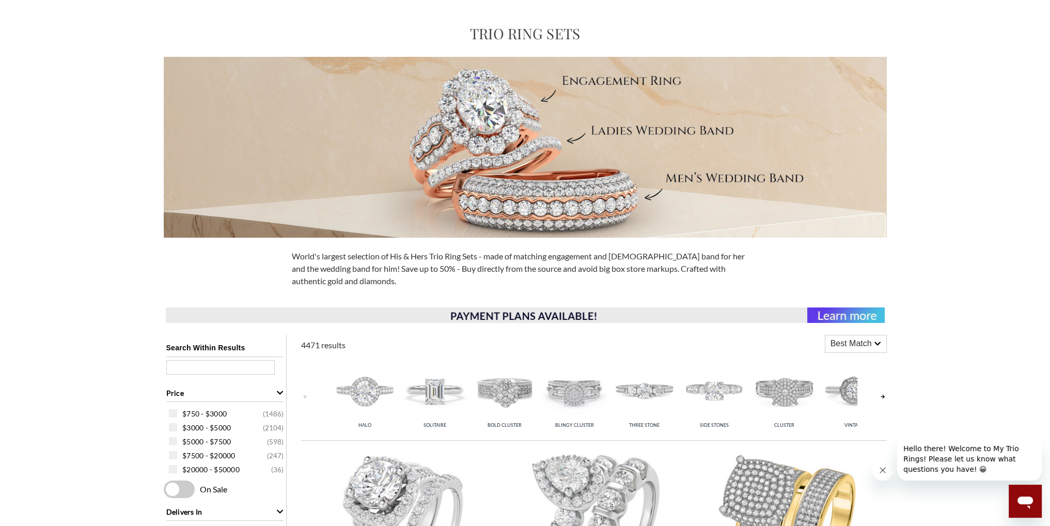
click at [833, 311] on img at bounding box center [525, 314] width 719 height 15
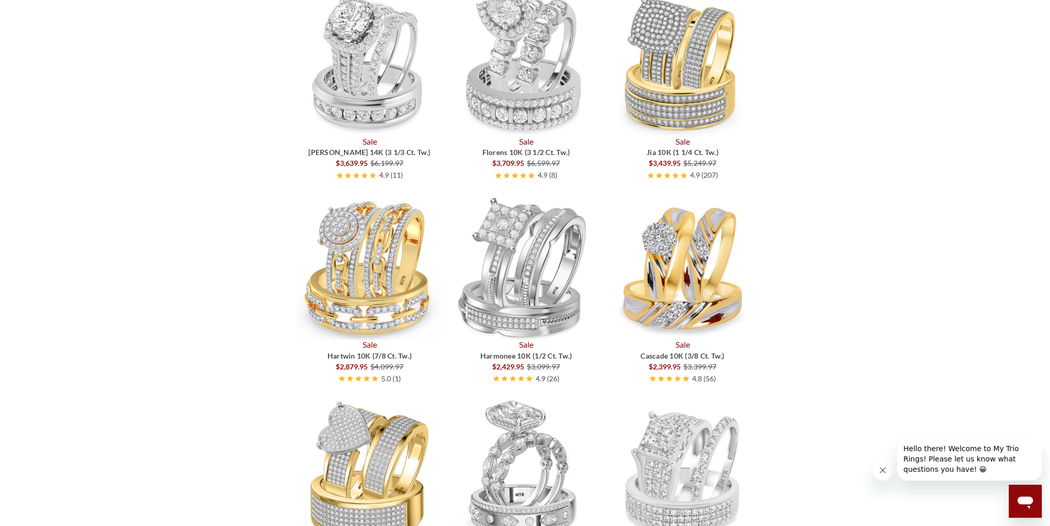
scroll to position [2324, 0]
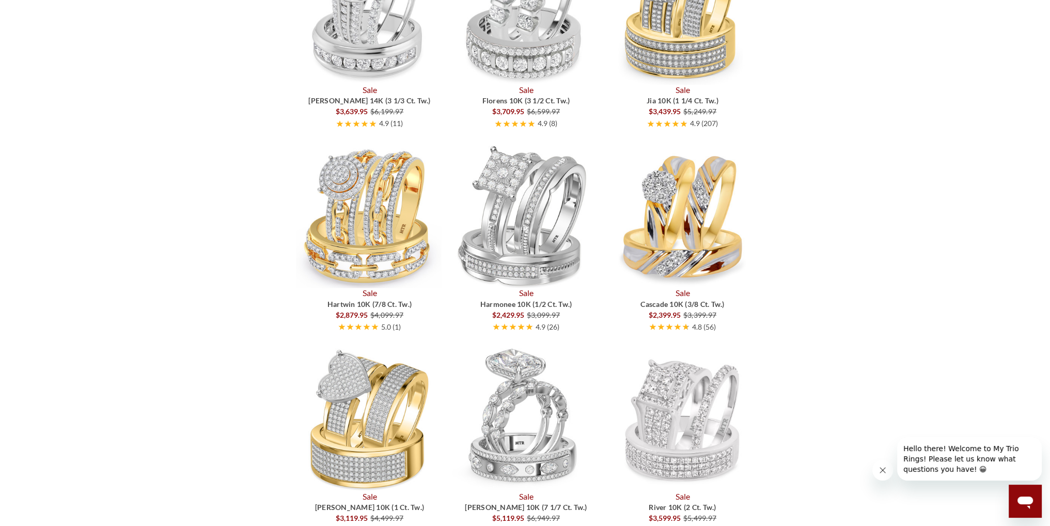
click at [688, 59] on img at bounding box center [681, 12] width 146 height 146
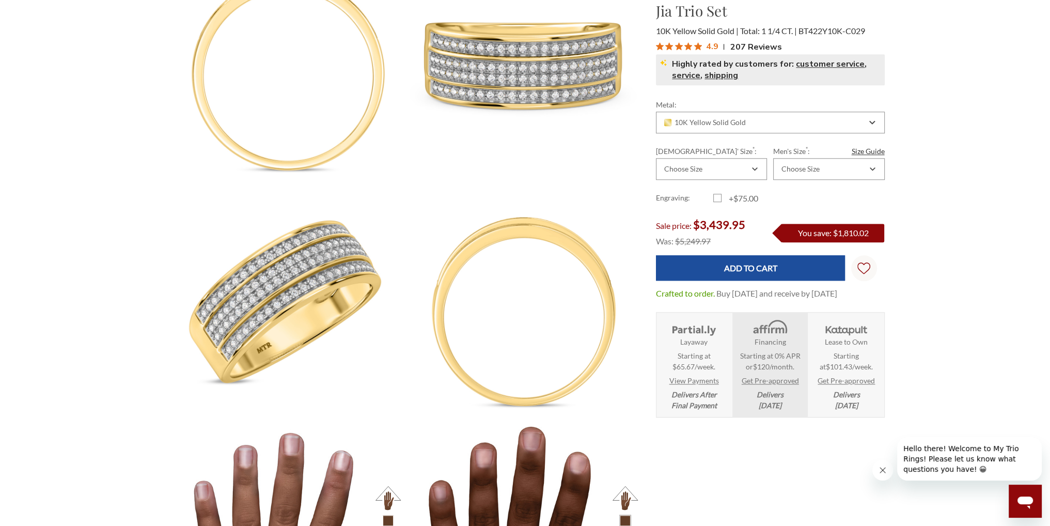
scroll to position [1291, 0]
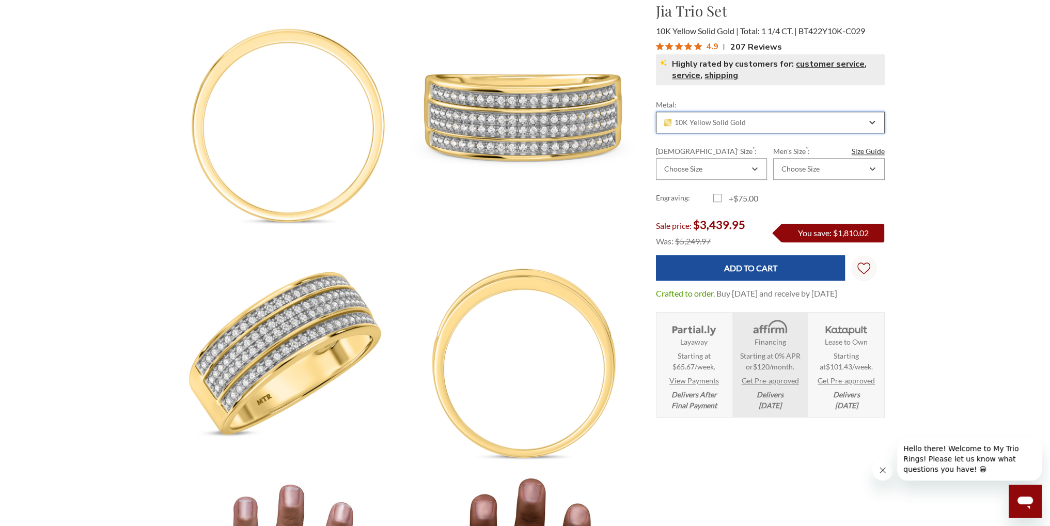
click at [845, 127] on div "10K Yellow Solid Gold" at bounding box center [770, 123] width 229 height 22
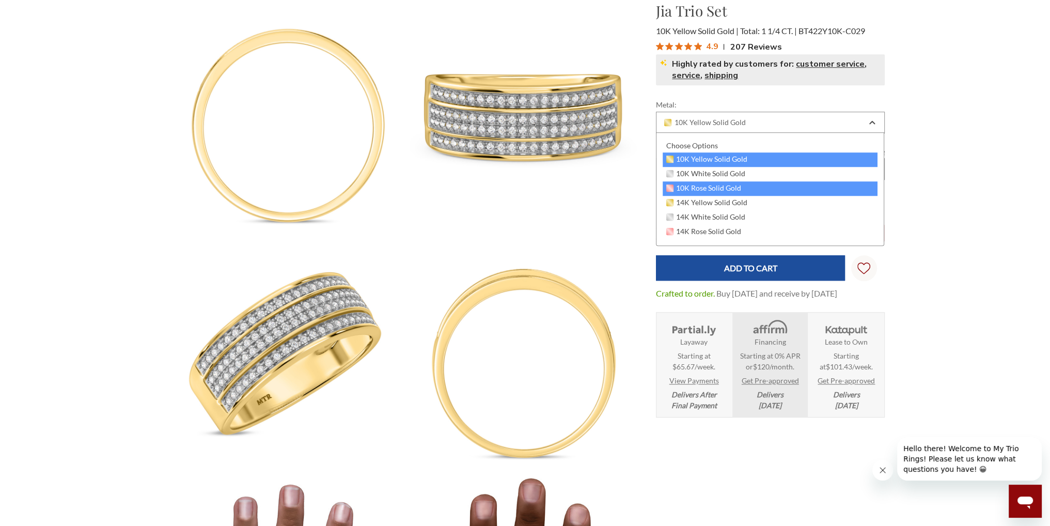
click at [824, 193] on div "10K Rose Solid Gold" at bounding box center [770, 188] width 215 height 14
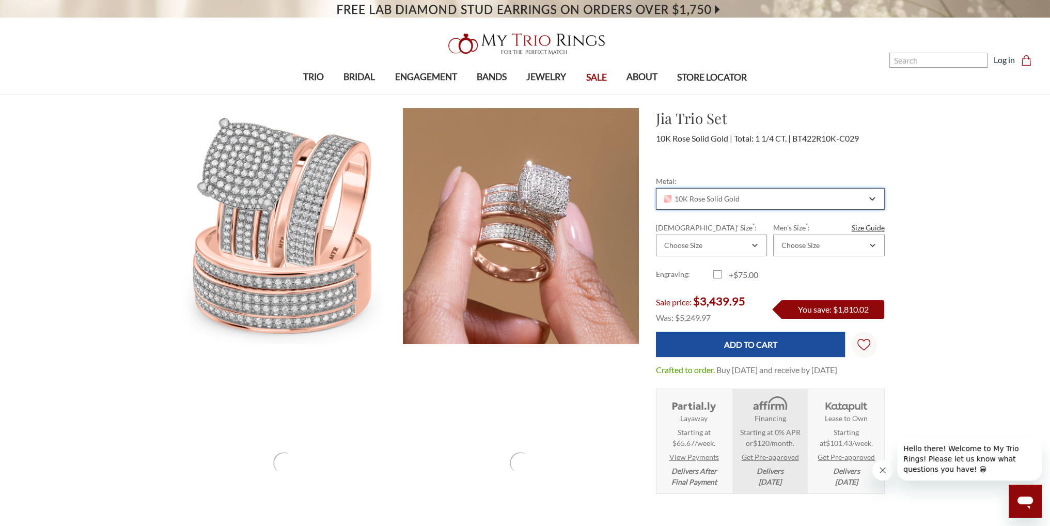
click at [795, 199] on div "10K Rose Solid Gold" at bounding box center [765, 199] width 204 height 8
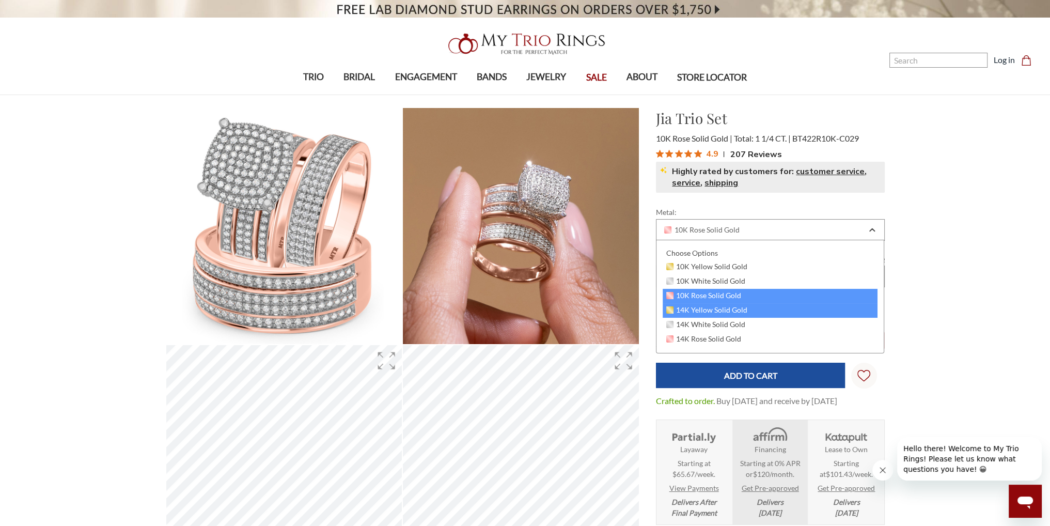
click at [764, 308] on div "14K Yellow Solid Gold" at bounding box center [770, 310] width 215 height 14
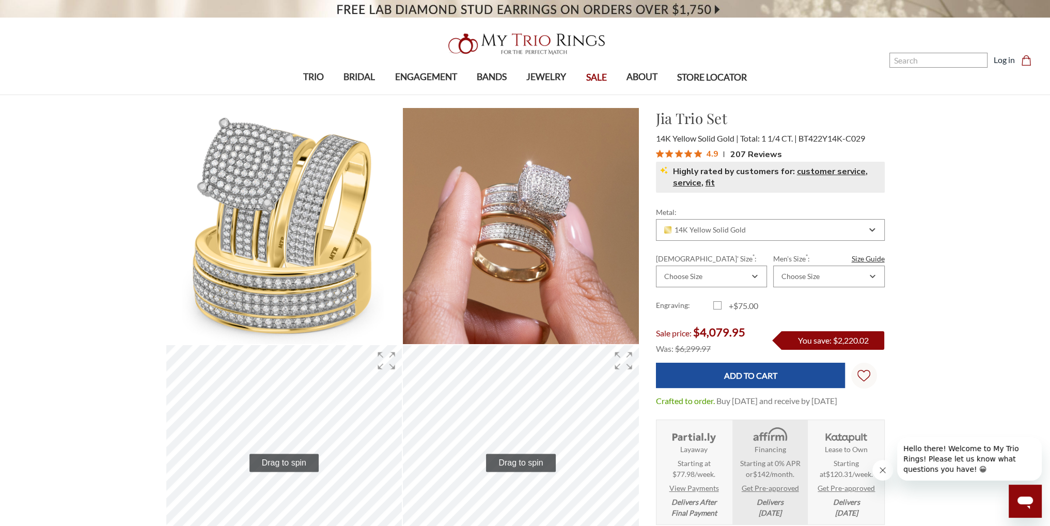
scroll to position [52, 0]
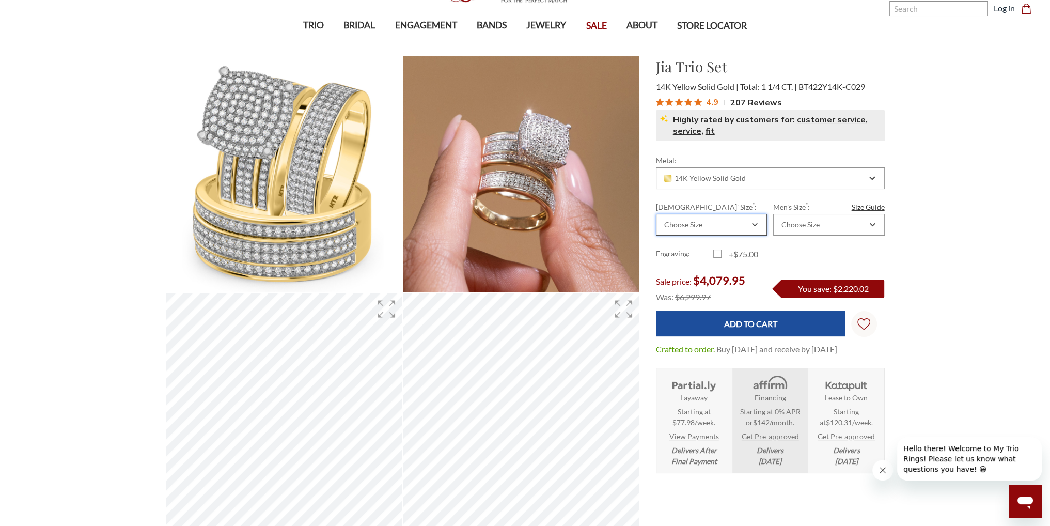
click at [754, 226] on icon "Combobox" at bounding box center [755, 225] width 6 height 6
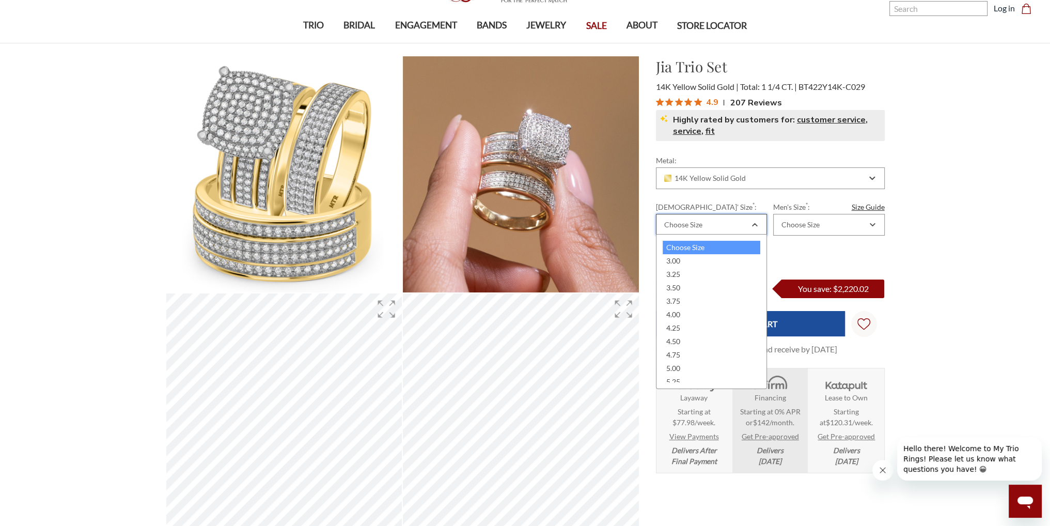
drag, startPoint x: 754, startPoint y: 226, endPoint x: 774, endPoint y: 220, distance: 21.1
click at [755, 226] on icon "Combobox" at bounding box center [755, 225] width 6 height 6
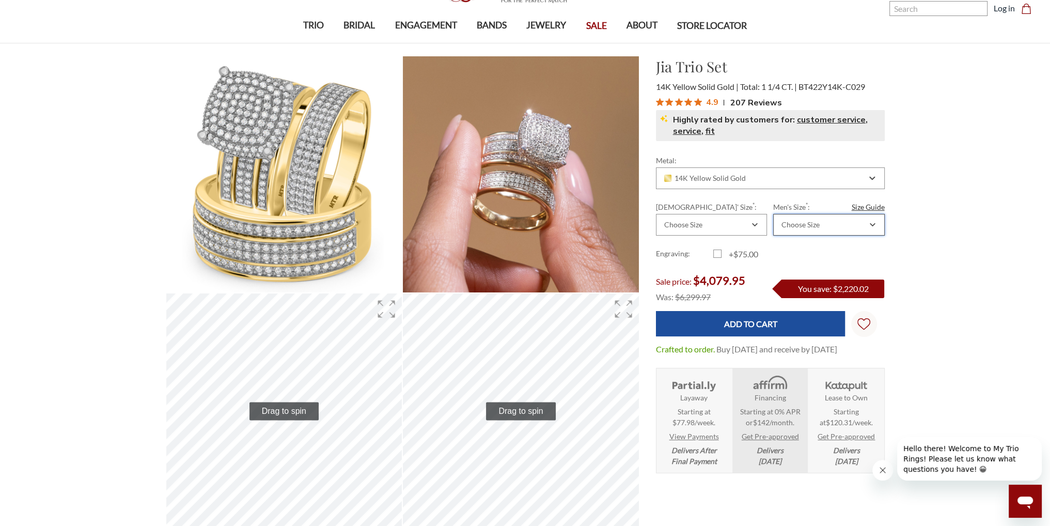
click at [837, 227] on div "Choose Size" at bounding box center [823, 225] width 87 height 8
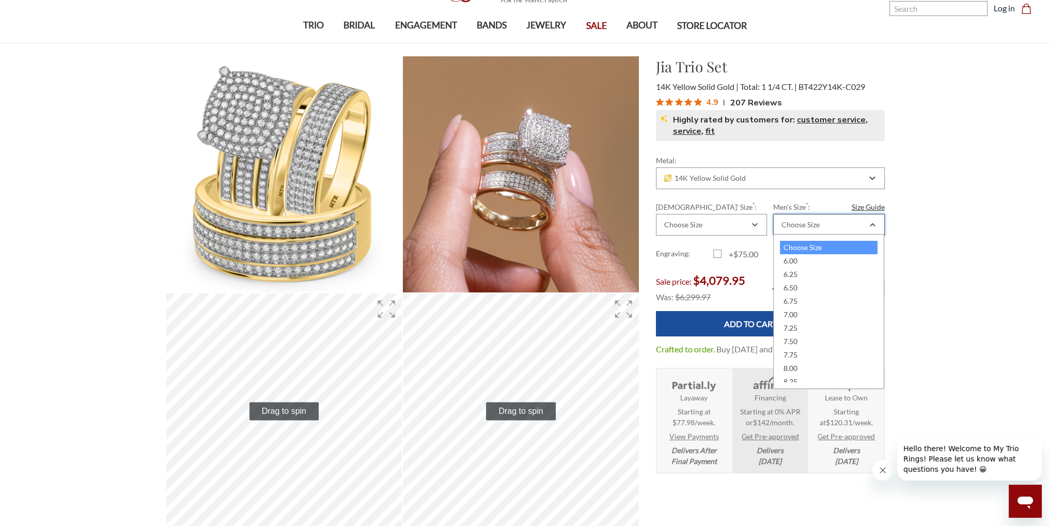
click at [838, 228] on div "Choose Size" at bounding box center [823, 225] width 87 height 8
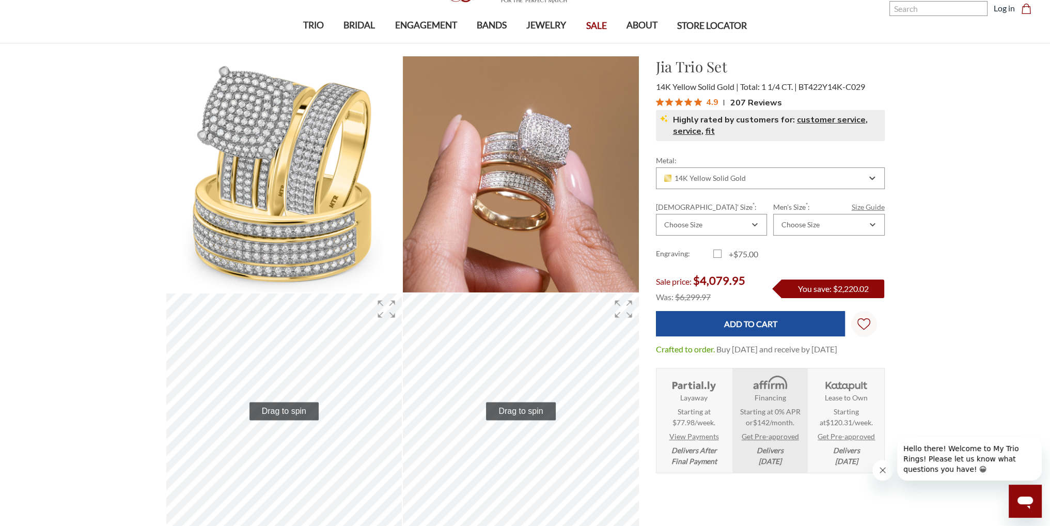
click at [866, 209] on link "Size Guide" at bounding box center [868, 206] width 33 height 11
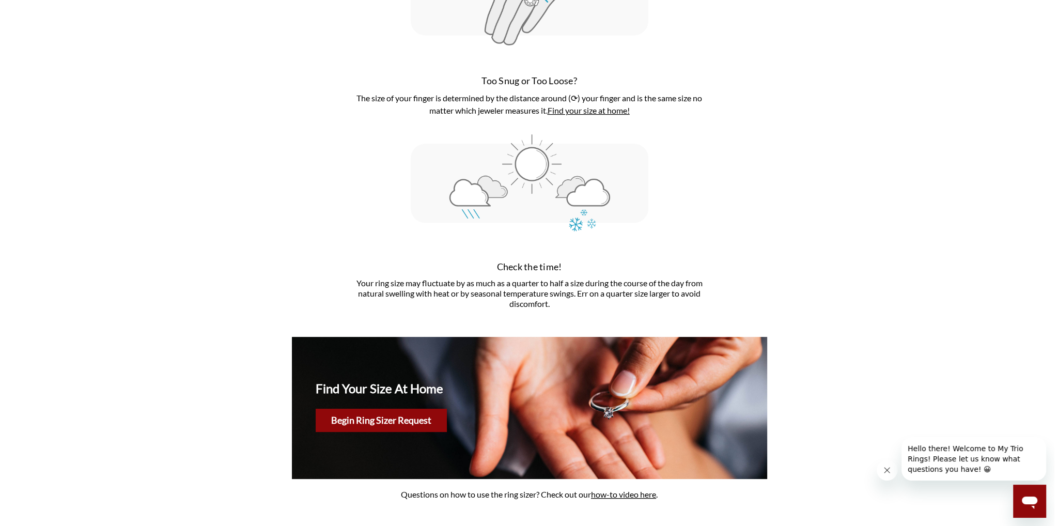
scroll to position [258, 0]
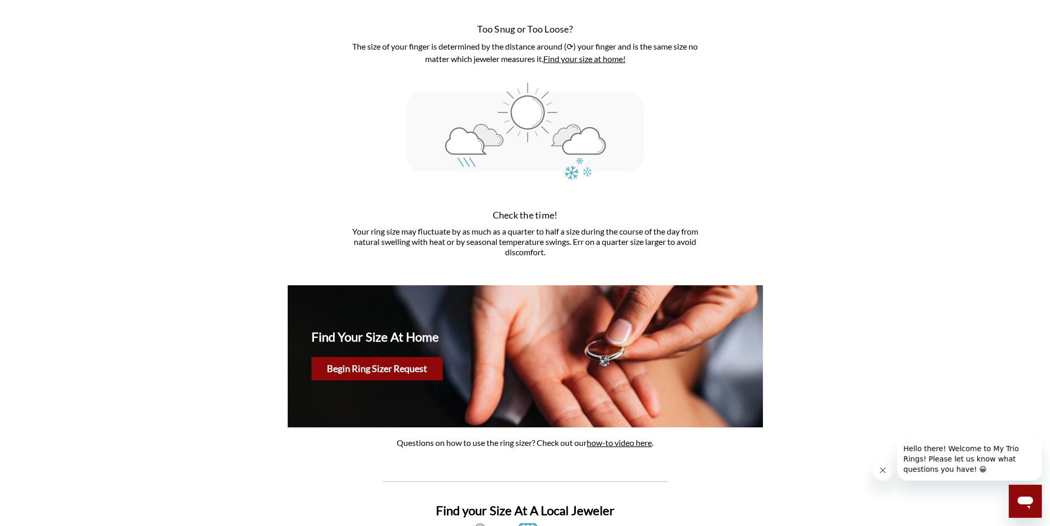
click at [377, 372] on button "Begin Ring Sizer Request" at bounding box center [376, 368] width 131 height 23
